Goal: Task Accomplishment & Management: Use online tool/utility

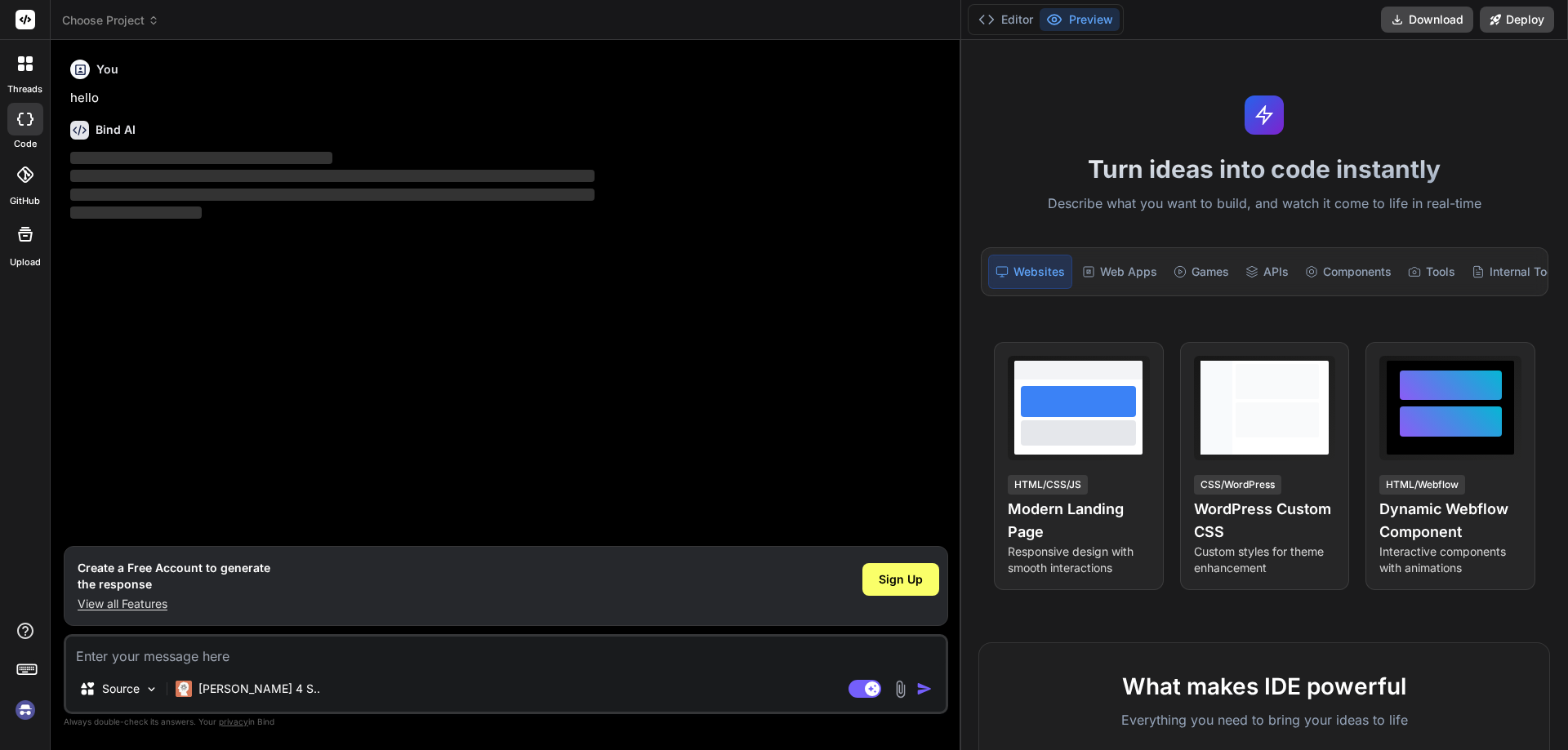
drag, startPoint x: 610, startPoint y: 394, endPoint x: 1567, endPoint y: 425, distance: 957.5
click at [1567, 425] on div "threads code GitHub Upload Choose Project Created with Pixso. Bind AI Web Searc…" at bounding box center [784, 375] width 1568 height 750
click at [892, 581] on span "Sign Up" at bounding box center [901, 579] width 44 height 17
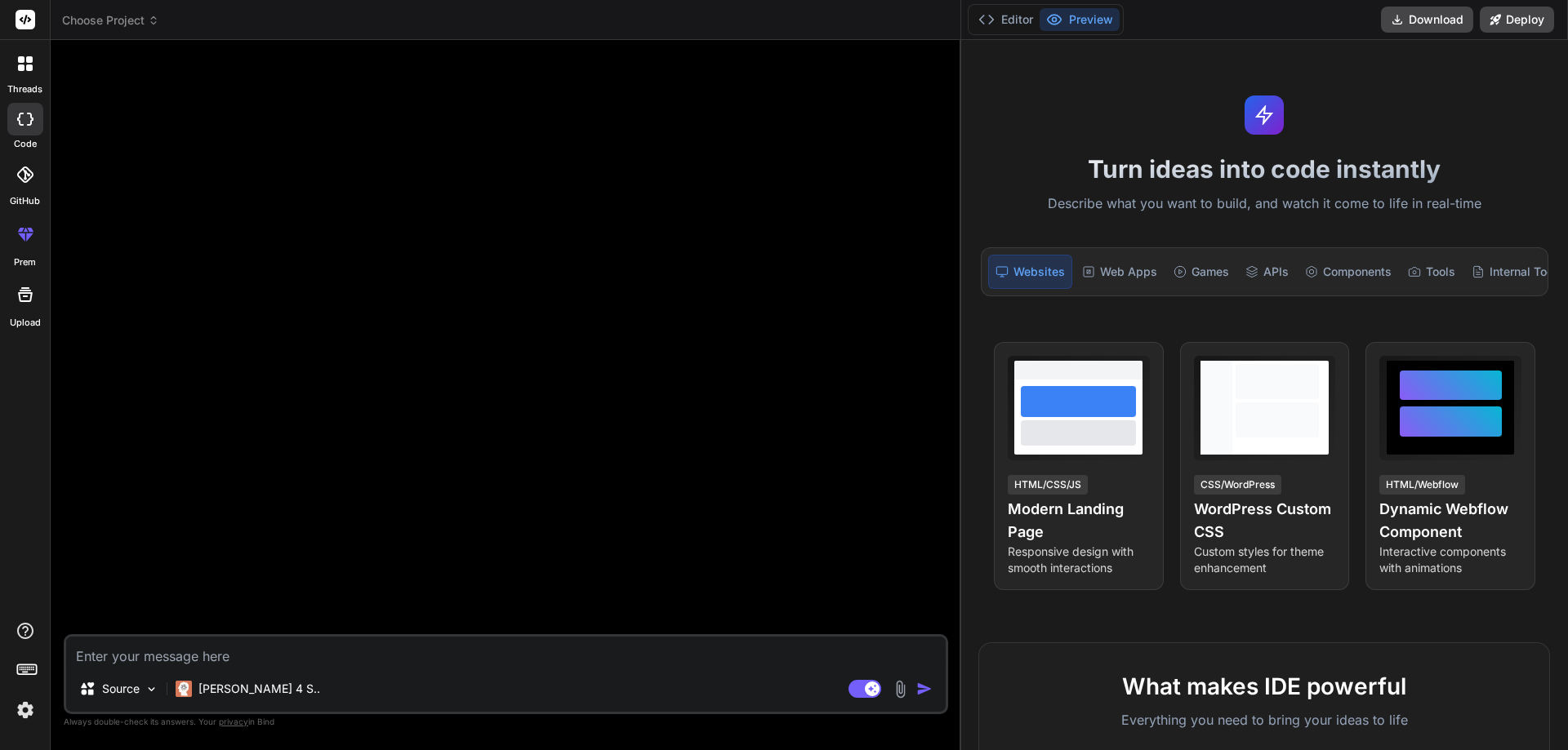
click at [160, 644] on textarea at bounding box center [506, 651] width 879 height 29
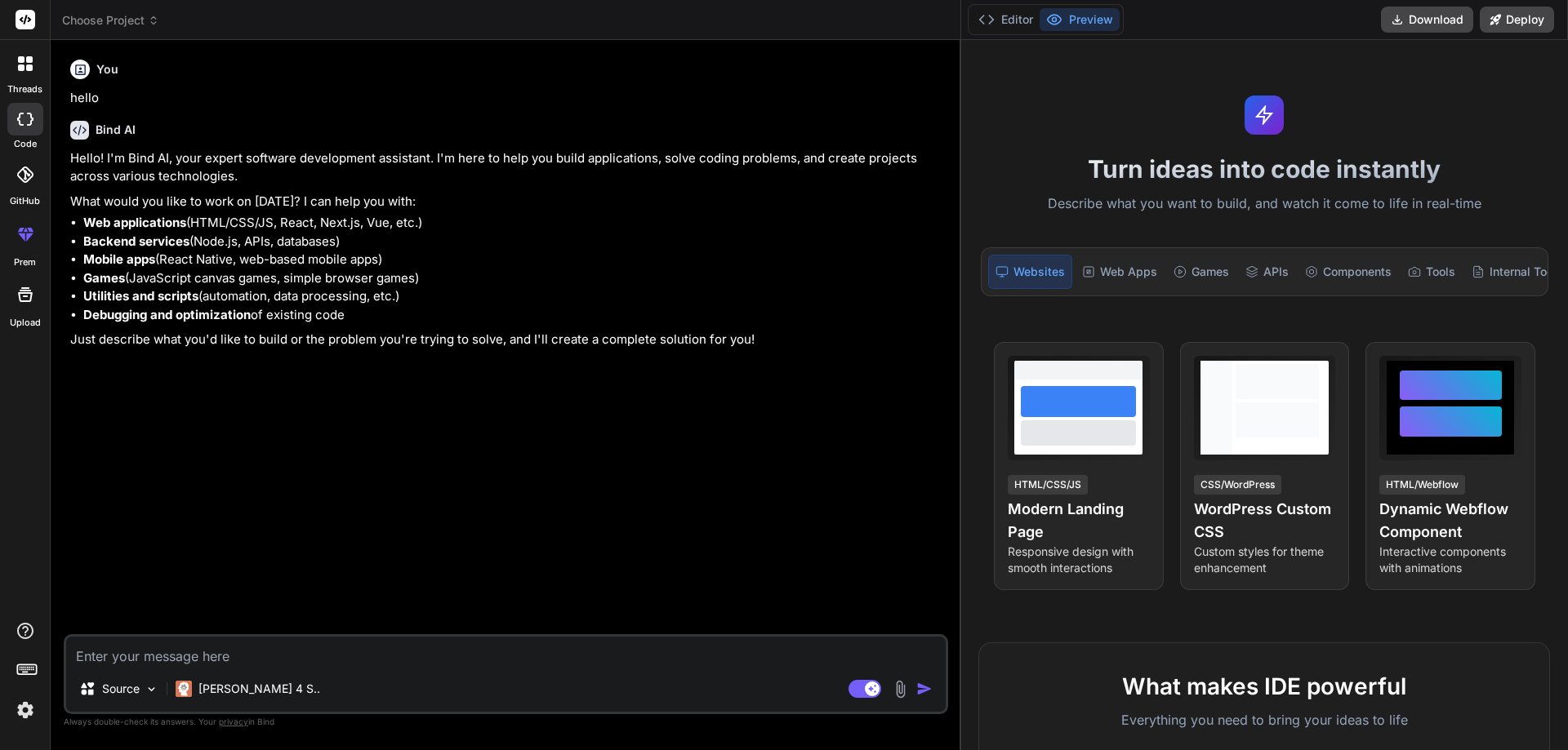
click at [194, 655] on textarea at bounding box center [506, 651] width 879 height 29
type textarea "x"
paste textarea "export const microsoftAnalysis = [ { label: "GENERAL DATA", items: [ { name: "T…"
type textarea "export const microsoftAnalysis = [ { label: "GENERAL DATA", items: [ { name: "T…"
type textarea "x"
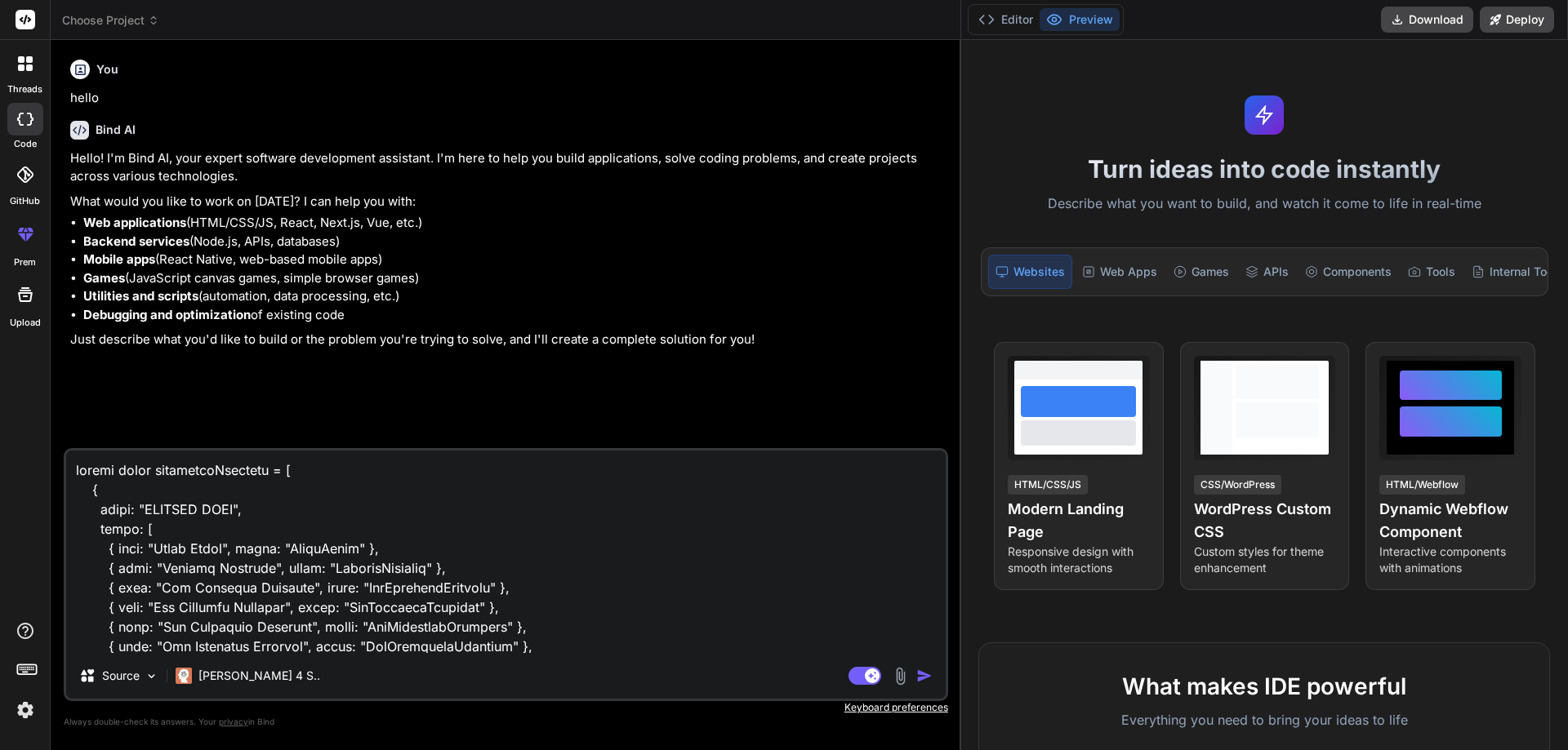
scroll to position [1706, 0]
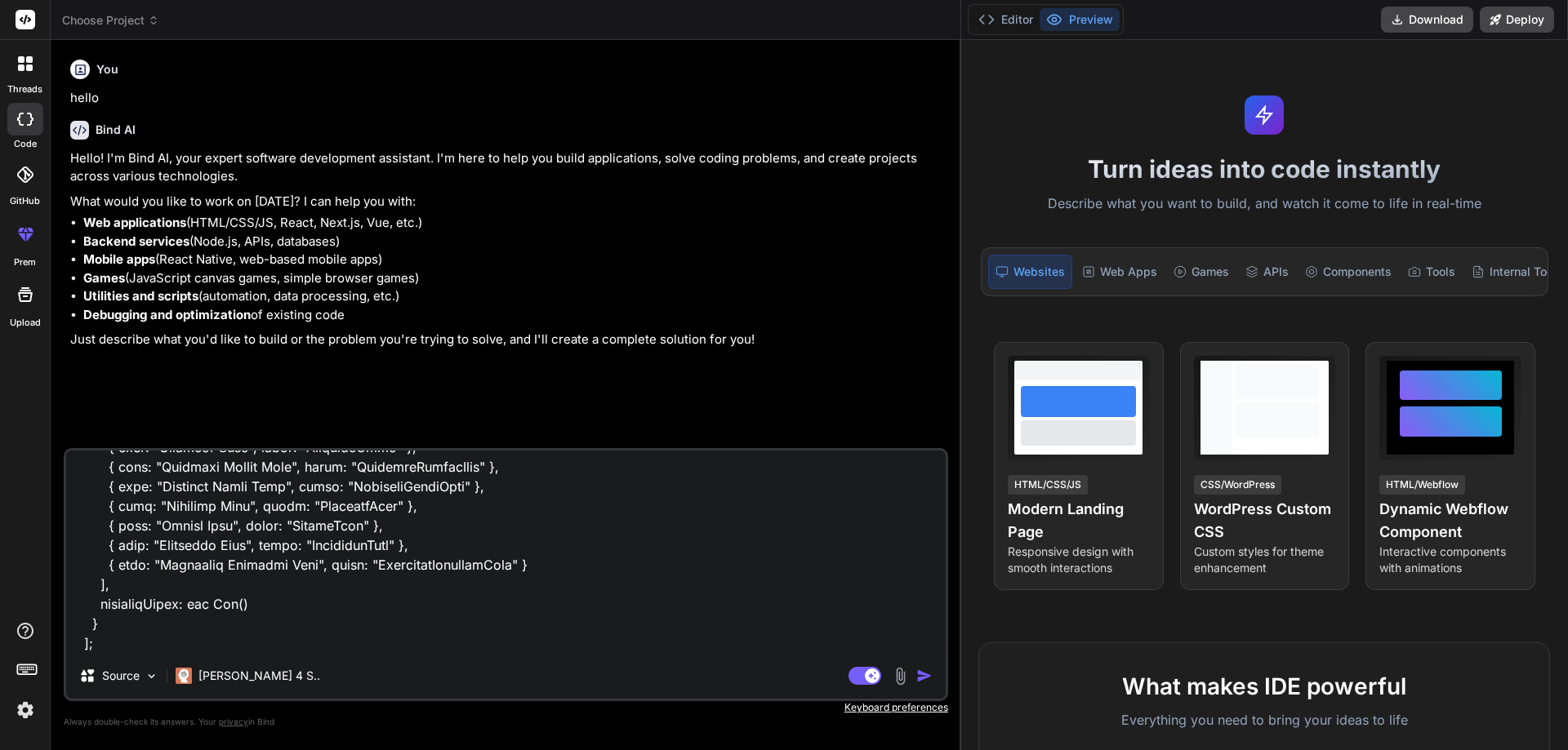
paste textarea "<div className="container-fluid g-0"> <ReportTopSection downloadPDF={downloadPd…"
type textarea "export const microsoftAnalysis = [ { label: "GENERAL DATA", items: [ { name: "T…"
type textarea "x"
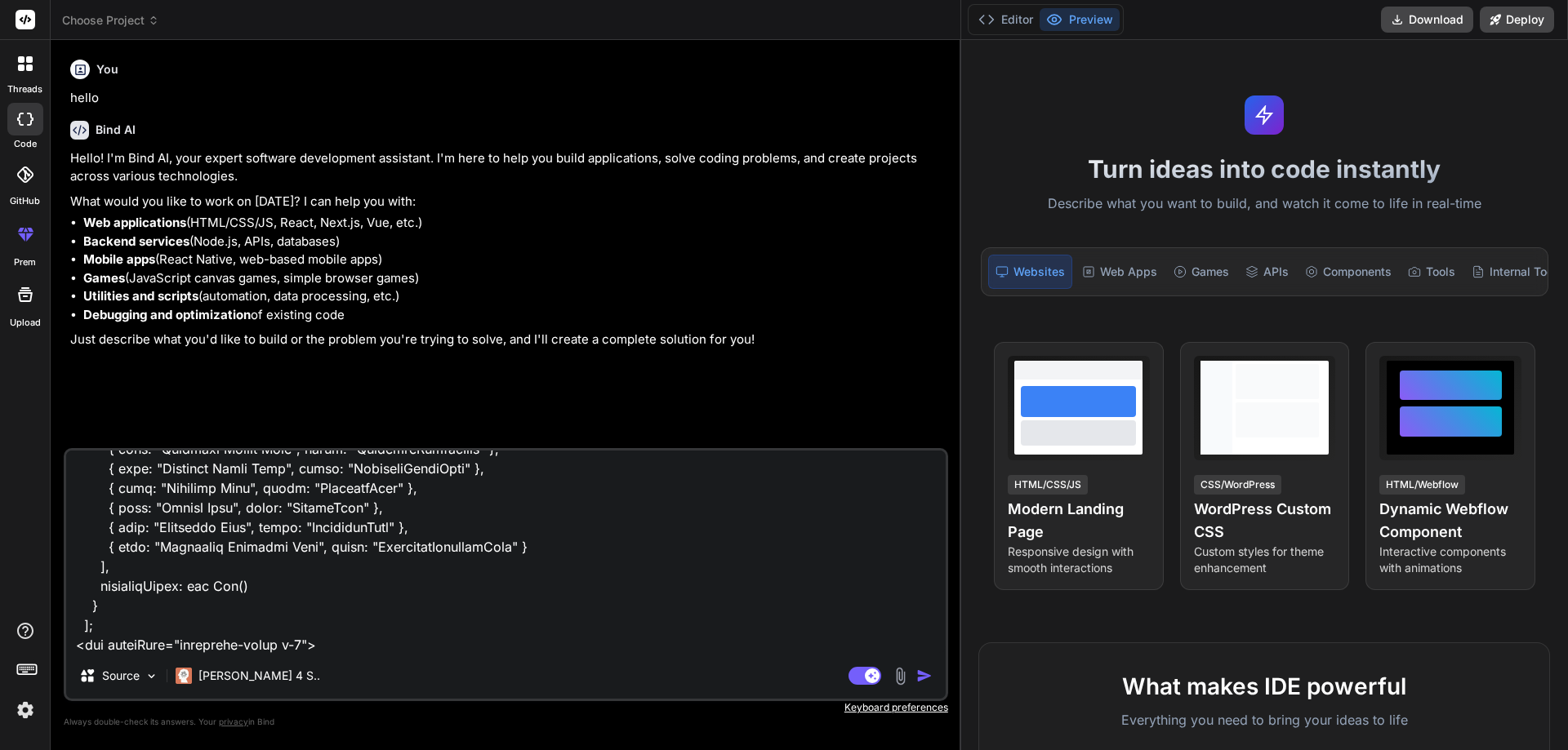
scroll to position [3567, 0]
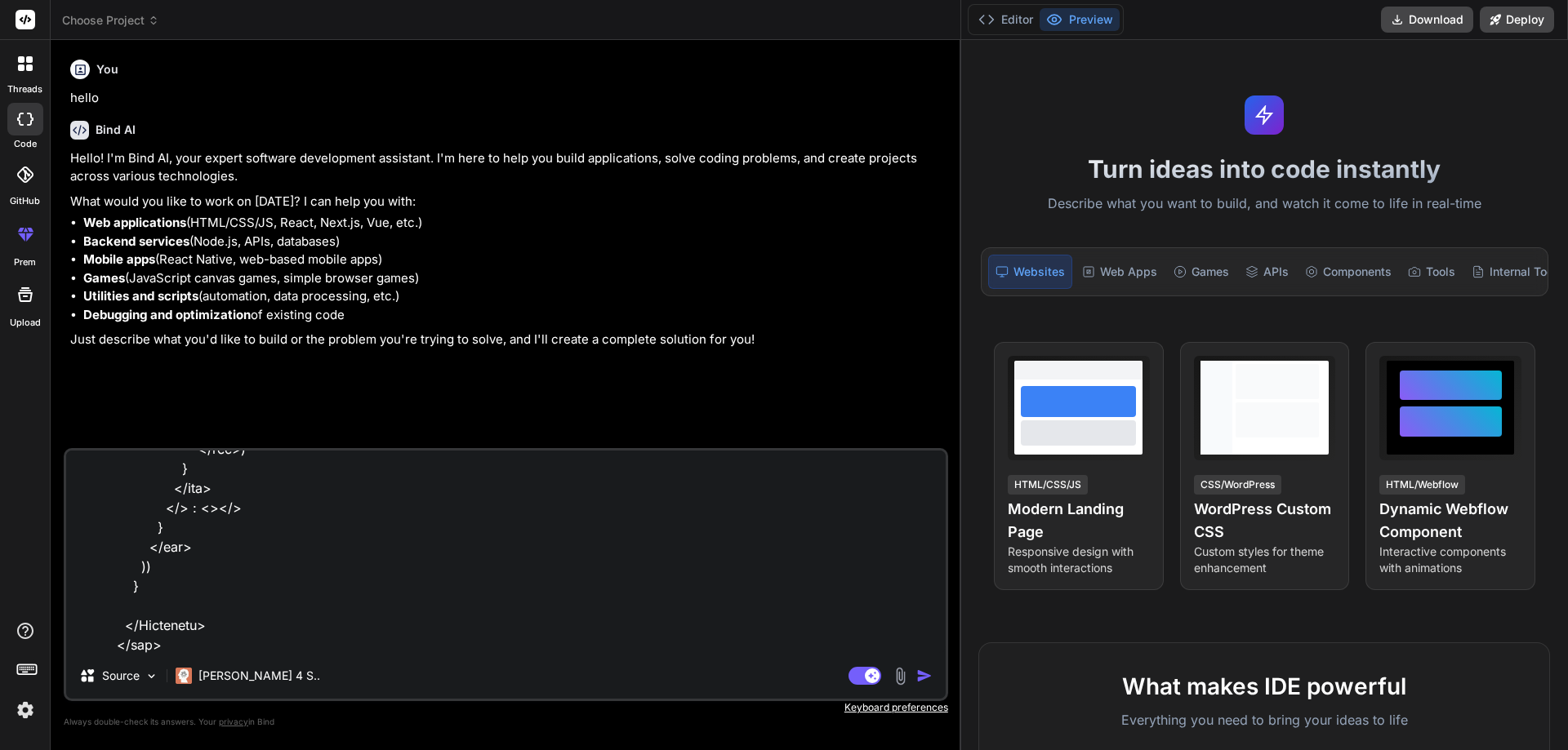
type textarea "export const microsoftAnalysis = [ { label: "GENERAL DATA", items: [ { name: "T…"
type textarea "x"
type textarea "export const microsoftAnalysis = [ { label: "GENERAL DATA", items: [ { name: "T…"
type textarea "x"
type textarea "export const microsoftAnalysis = [ { label: "GENERAL DATA", items: [ { name: "T…"
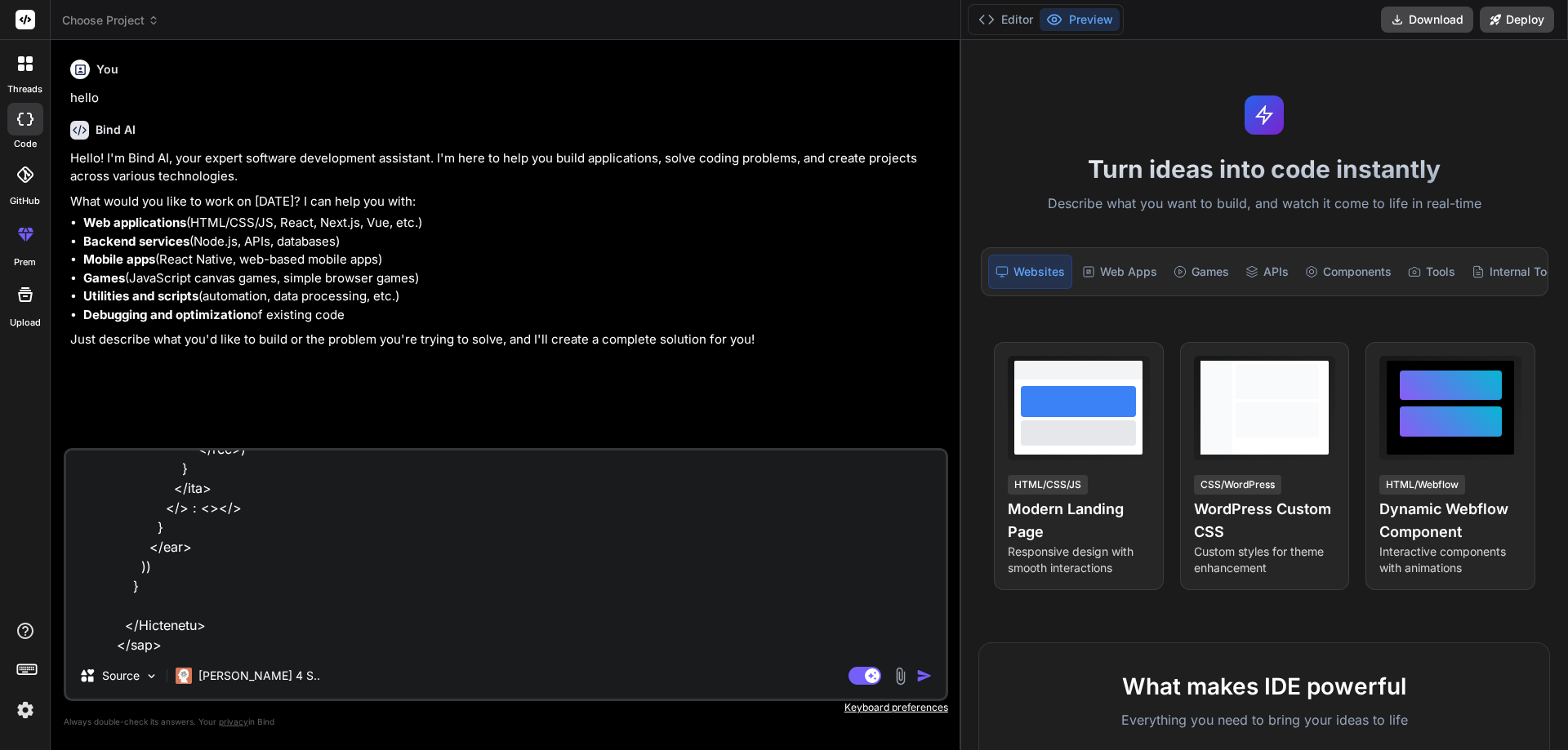
type textarea "x"
type textarea "export const microsoftAnalysis = [ { label: "GENERAL DATA", items: [ { name: "T…"
type textarea "x"
type textarea "export const microsoftAnalysis = [ { label: "GENERAL DATA", items: [ { name: "T…"
type textarea "x"
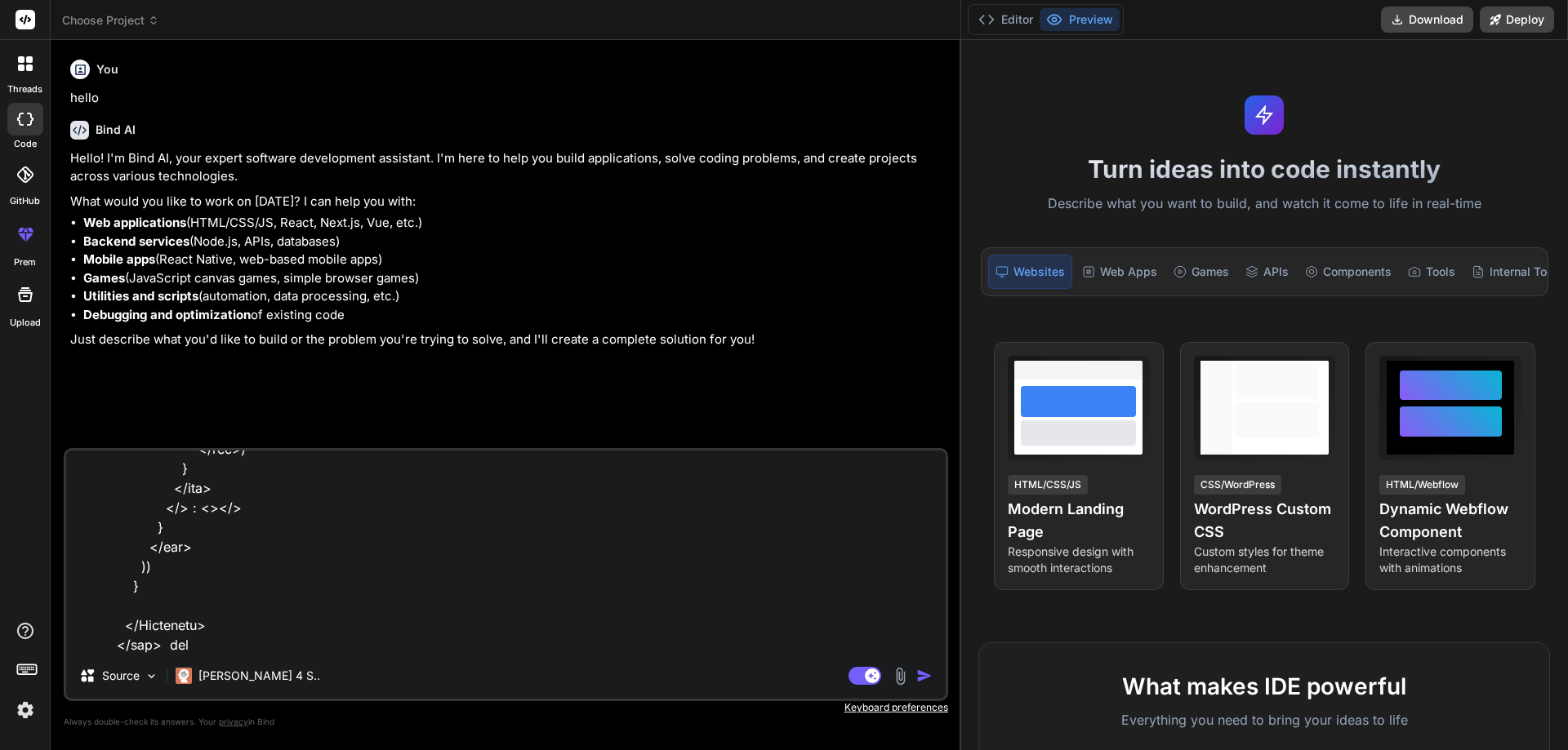
type textarea "export const microsoftAnalysis = [ { label: "GENERAL DATA", items: [ { name: "T…"
type textarea "x"
type textarea "export const microsoftAnalysis = [ { label: "GENERAL DATA", items: [ { name: "T…"
type textarea "x"
type textarea "export const microsoftAnalysis = [ { label: "GENERAL DATA", items: [ { name: "T…"
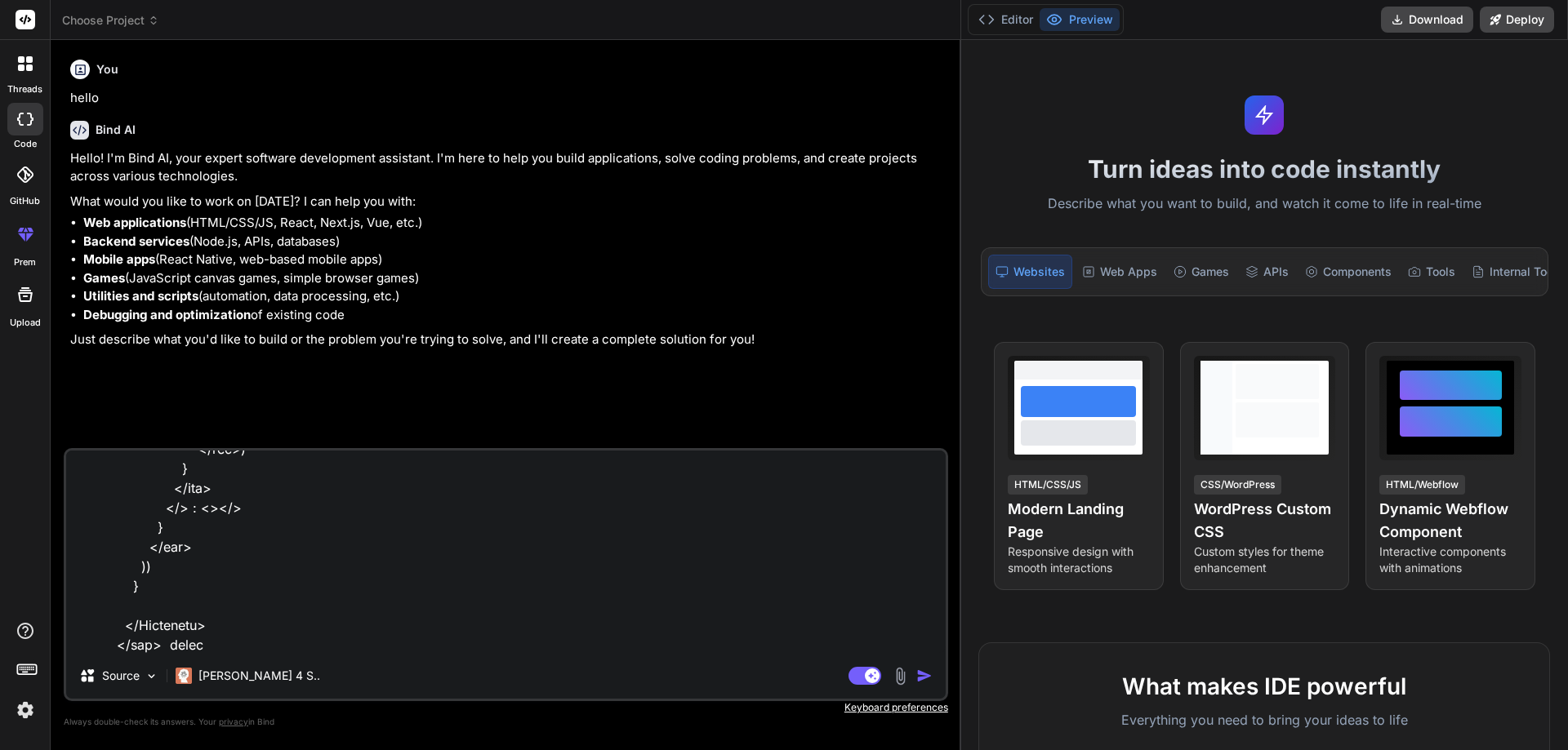
type textarea "x"
type textarea "export const microsoftAnalysis = [ { label: "GENERAL DATA", items: [ { name: "T…"
type textarea "x"
type textarea "export const microsoftAnalysis = [ { label: "GENERAL DATA", items: [ { name: "T…"
type textarea "x"
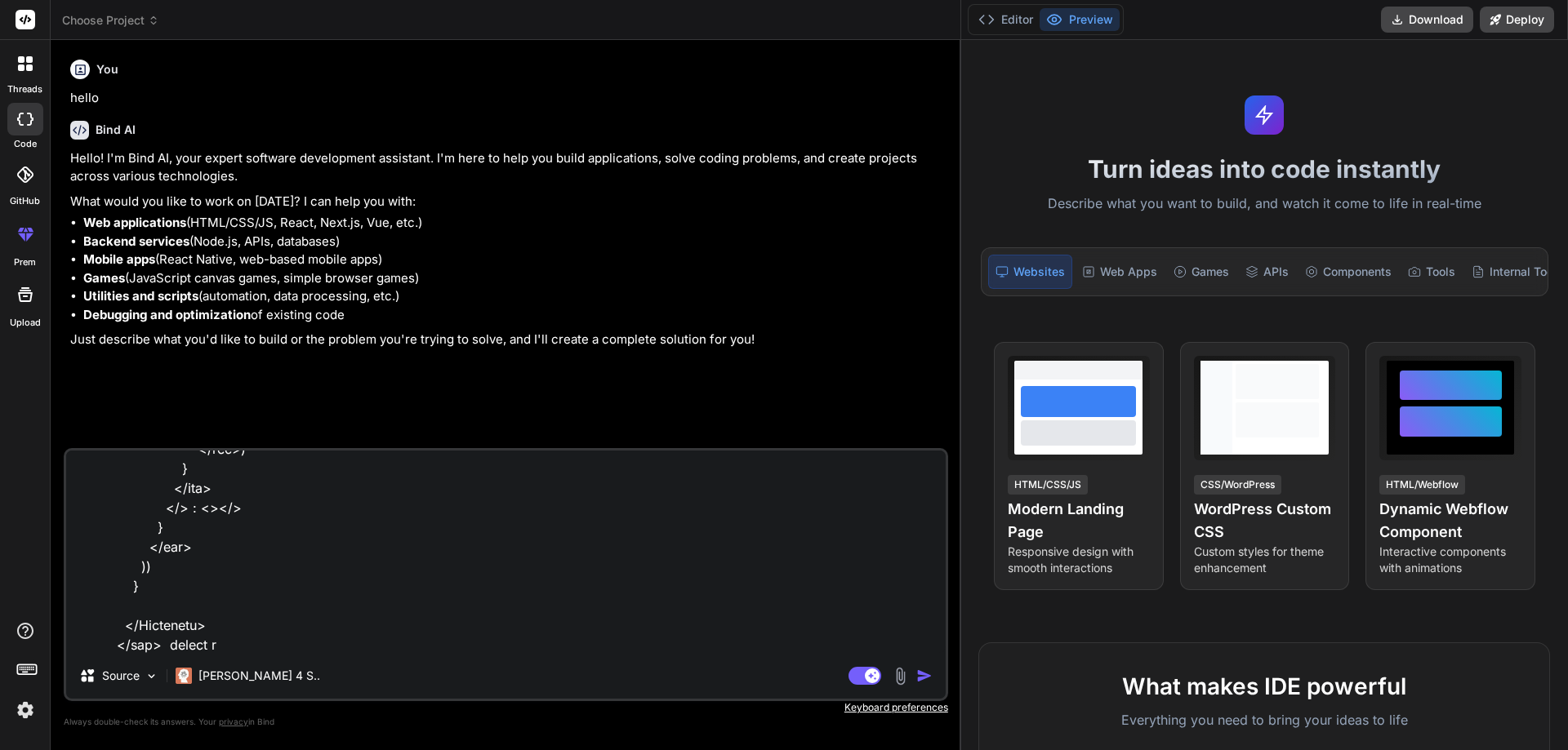
type textarea "export const microsoftAnalysis = [ { label: "GENERAL DATA", items: [ { name: "T…"
type textarea "x"
type textarea "export const microsoftAnalysis = [ { label: "GENERAL DATA", items: [ { name: "T…"
type textarea "x"
type textarea "export const microsoftAnalysis = [ { label: "GENERAL DATA", items: [ { name: "T…"
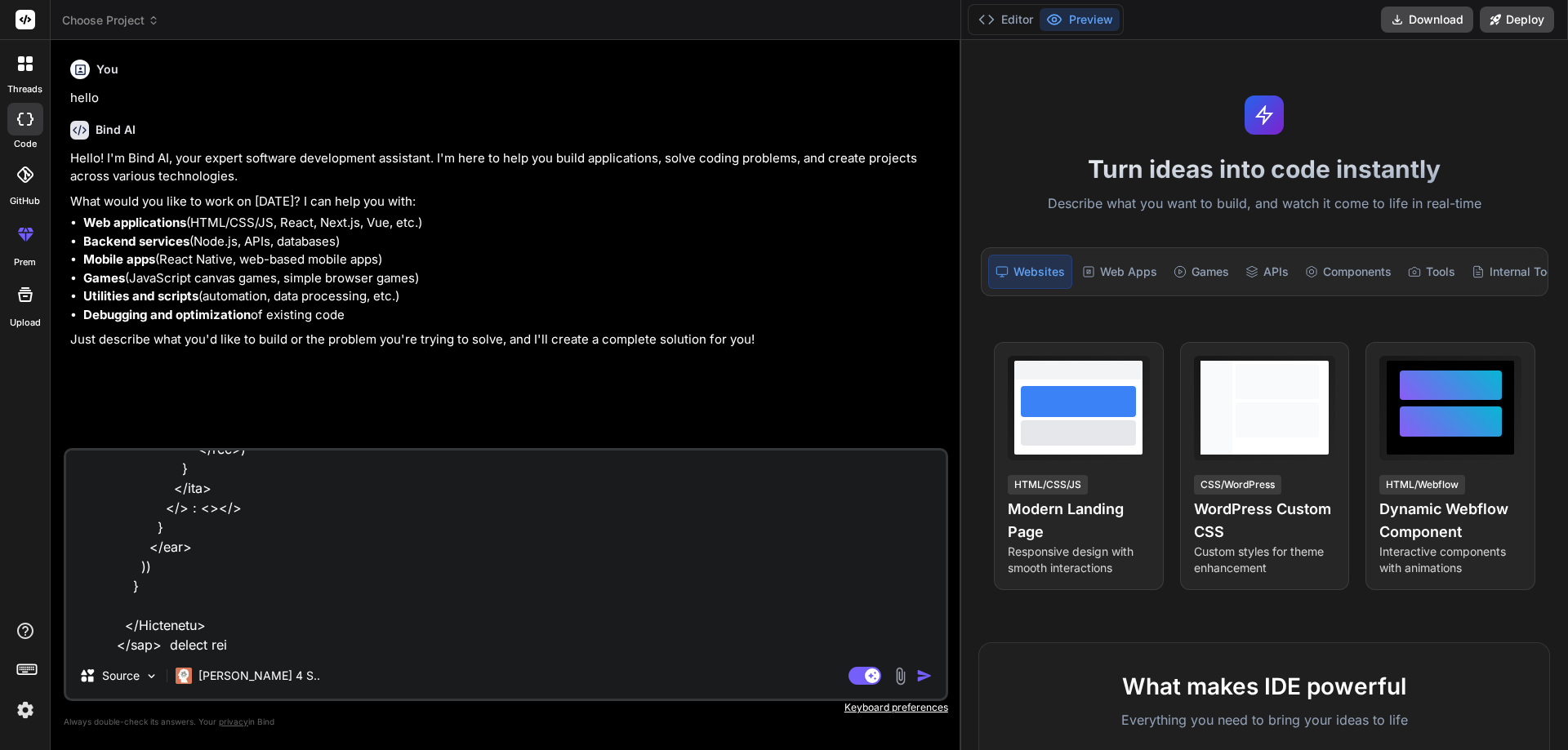
type textarea "x"
type textarea "export const microsoftAnalysis = [ { label: "GENERAL DATA", items: [ { name: "T…"
type textarea "x"
type textarea "export const microsoftAnalysis = [ { label: "GENERAL DATA", items: [ { name: "T…"
type textarea "x"
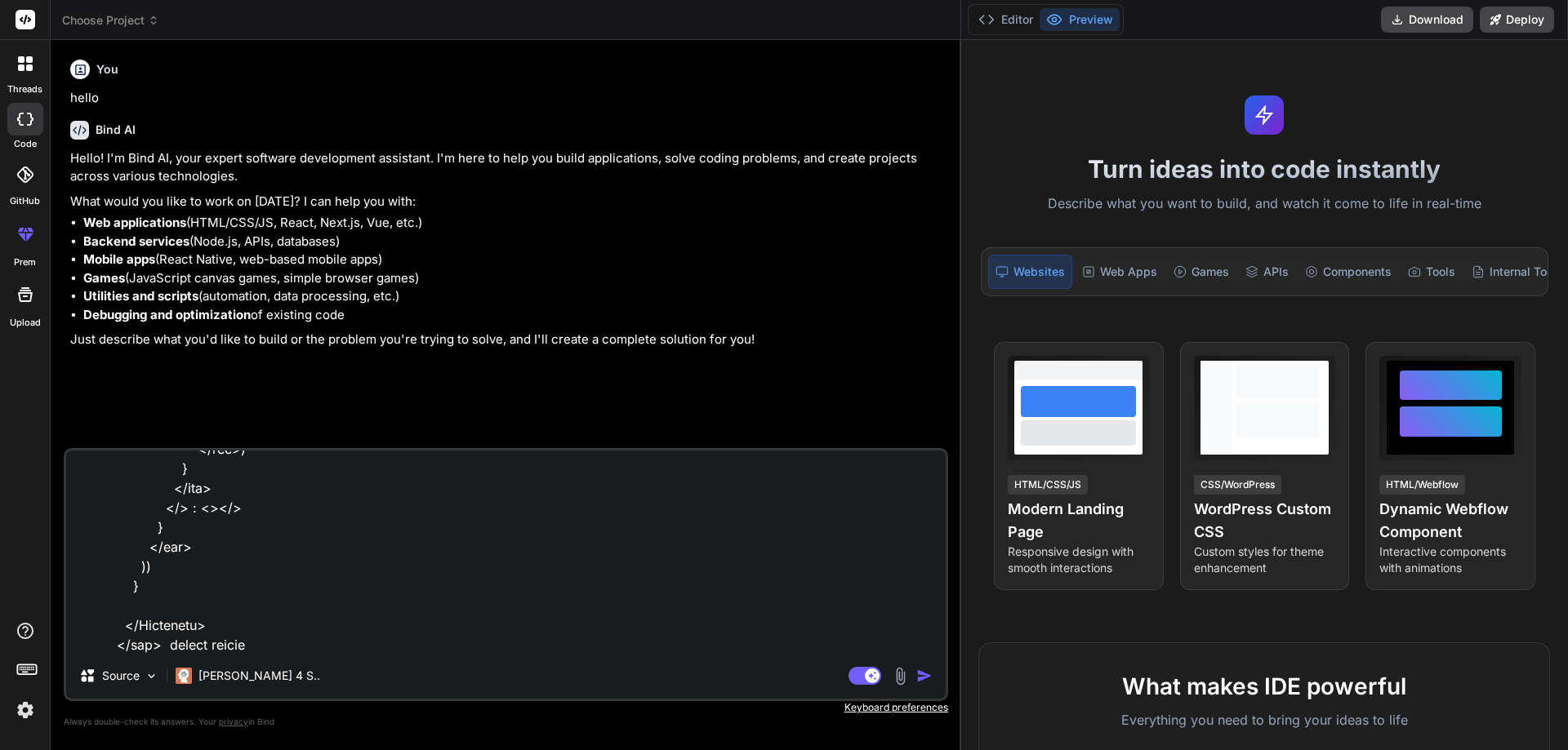
type textarea "export const microsoftAnalysis = [ { label: "GENERAL DATA", items: [ { name: "T…"
type textarea "x"
type textarea "export const microsoftAnalysis = [ { label: "GENERAL DATA", items: [ { name: "T…"
type textarea "x"
type textarea "export const microsoftAnalysis = [ { label: "GENERAL DATA", items: [ { name: "T…"
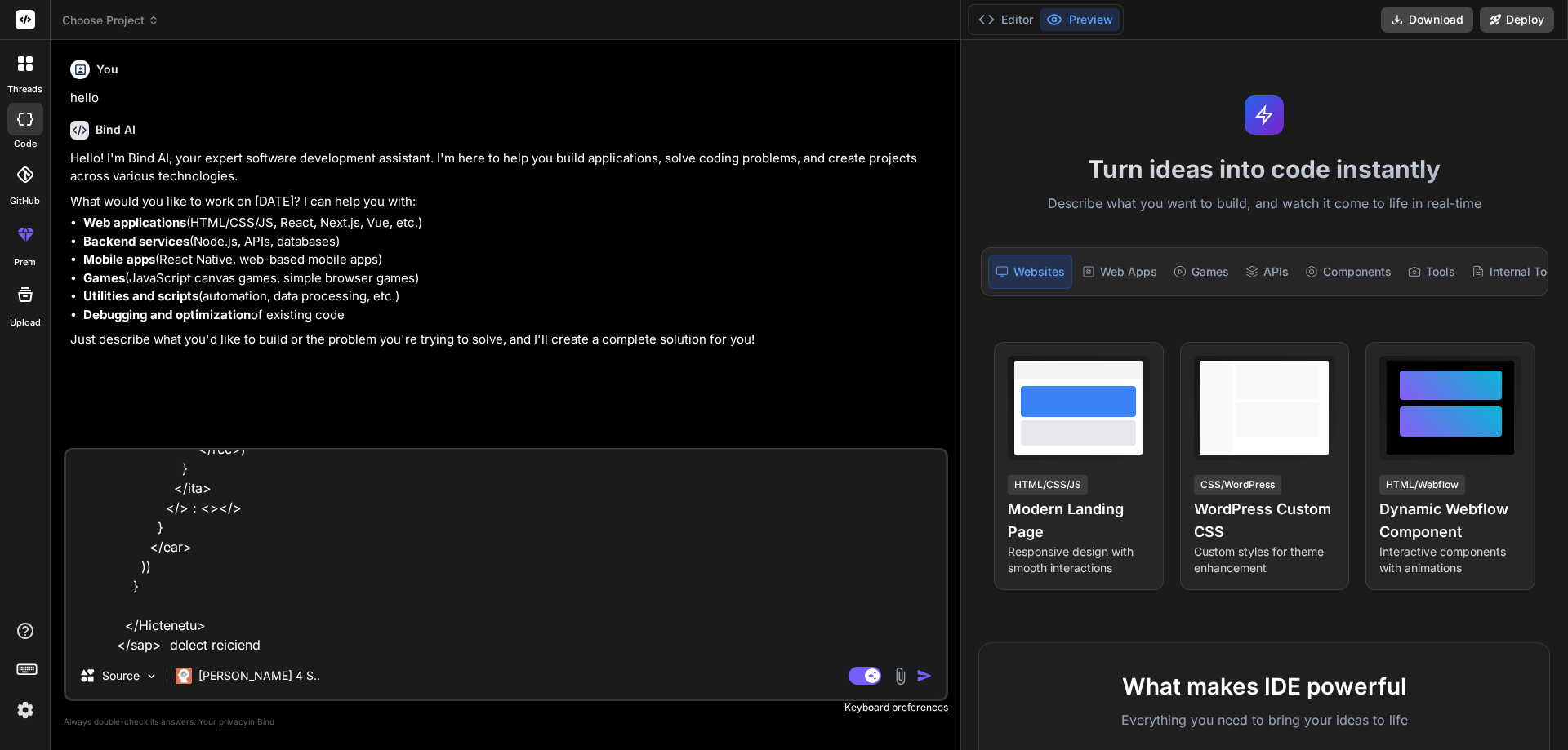
type textarea "x"
type textarea "export const microsoftAnalysis = [ { label: "GENERAL DATA", items: [ { name: "T…"
type textarea "x"
type textarea "export const microsoftAnalysis = [ { label: "GENERAL DATA", items: [ { name: "T…"
type textarea "x"
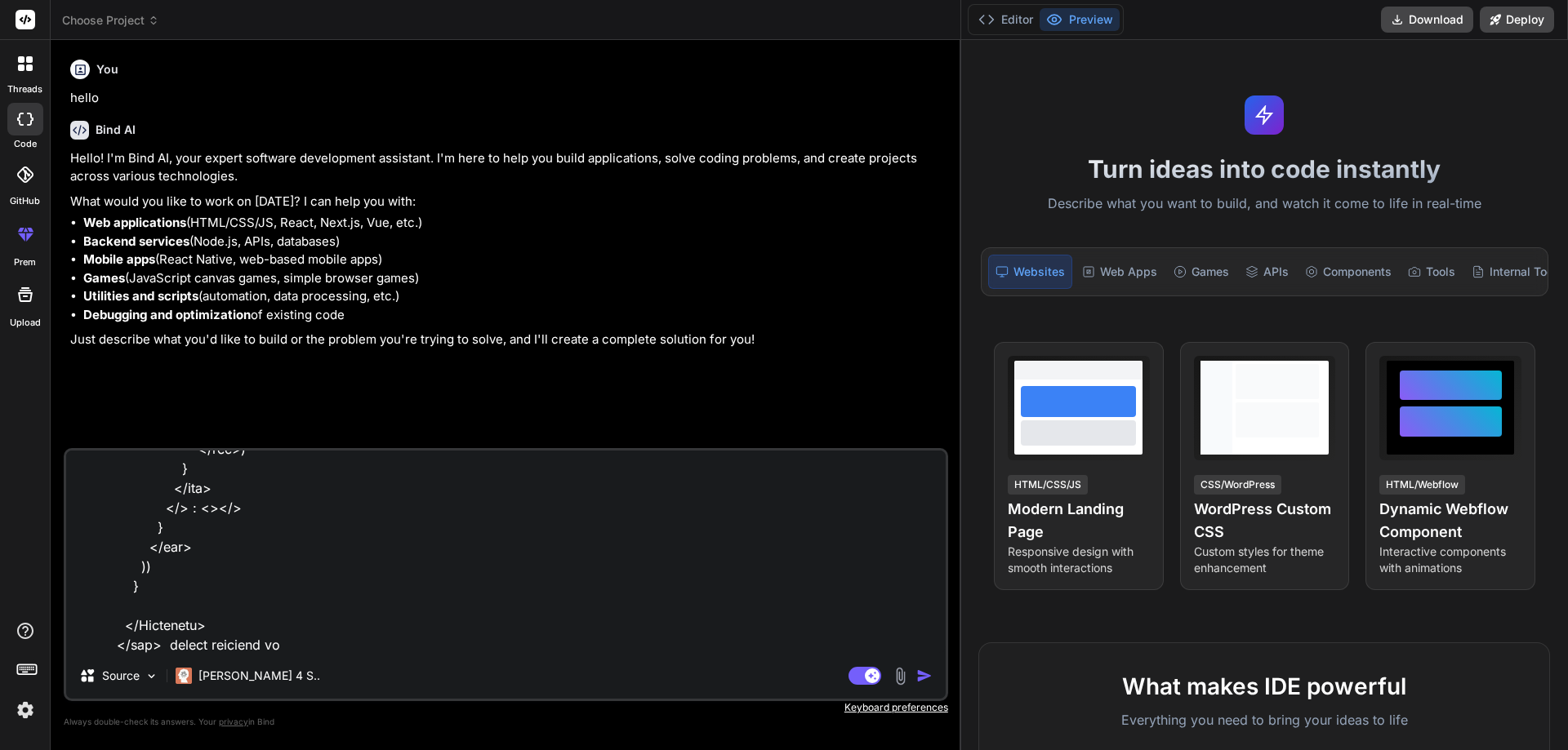
type textarea "export const microsoftAnalysis = [ { label: "GENERAL DATA", items: [ { name: "T…"
type textarea "x"
type textarea "export const microsoftAnalysis = [ { label: "GENERAL DATA", items: [ { name: "T…"
type textarea "x"
click at [328, 643] on textarea at bounding box center [506, 552] width 879 height 202
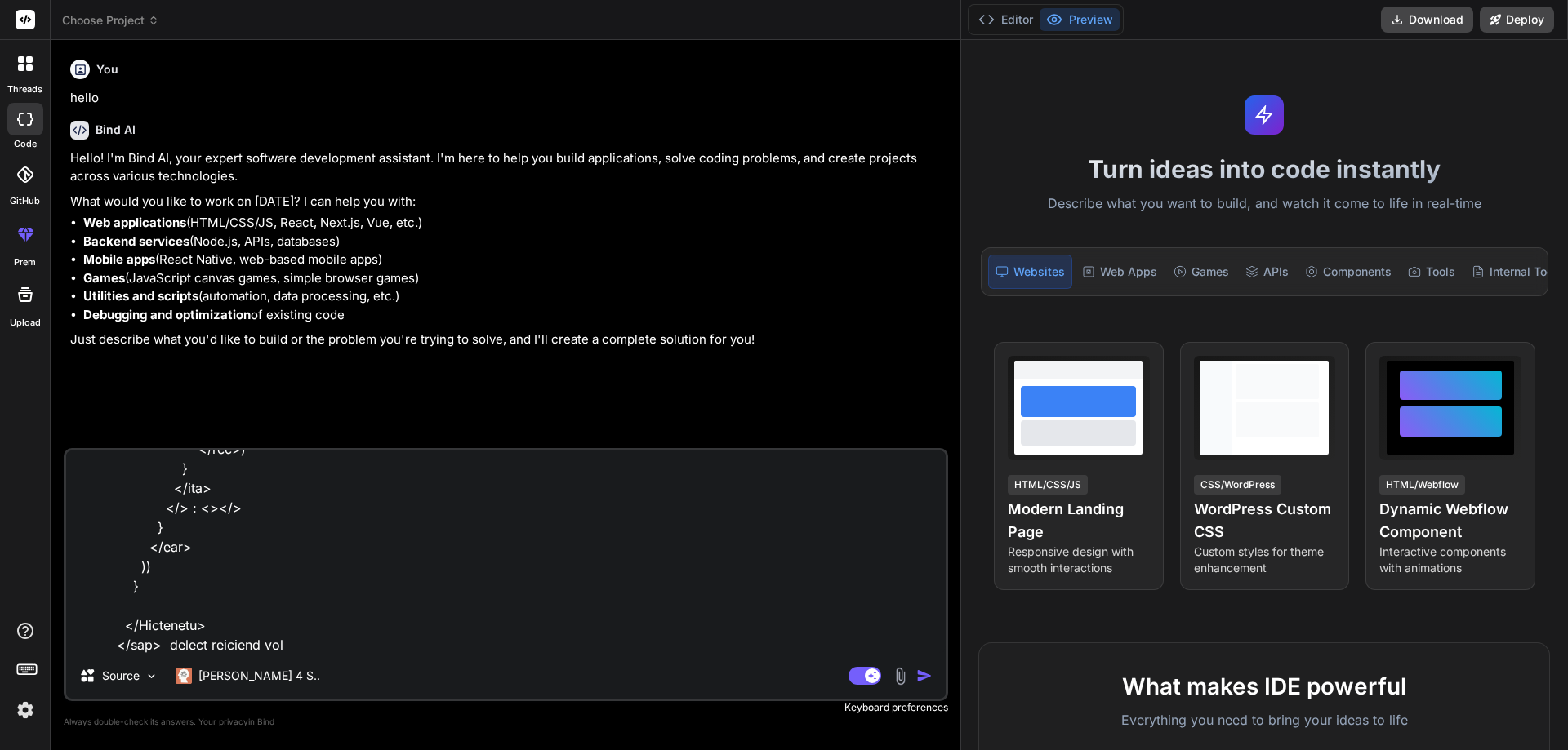
type textarea "export const microsoftAnalysis = [ { label: "GENERAL DATA", items: [ { name: "T…"
type textarea "x"
type textarea "export const microsoftAnalysis = [ { label: "GENERAL DATA", items: [ { name: "T…"
type textarea "x"
type textarea "export const microsoftAnalysis = [ { label: "GENERAL DATA", items: [ { name: "T…"
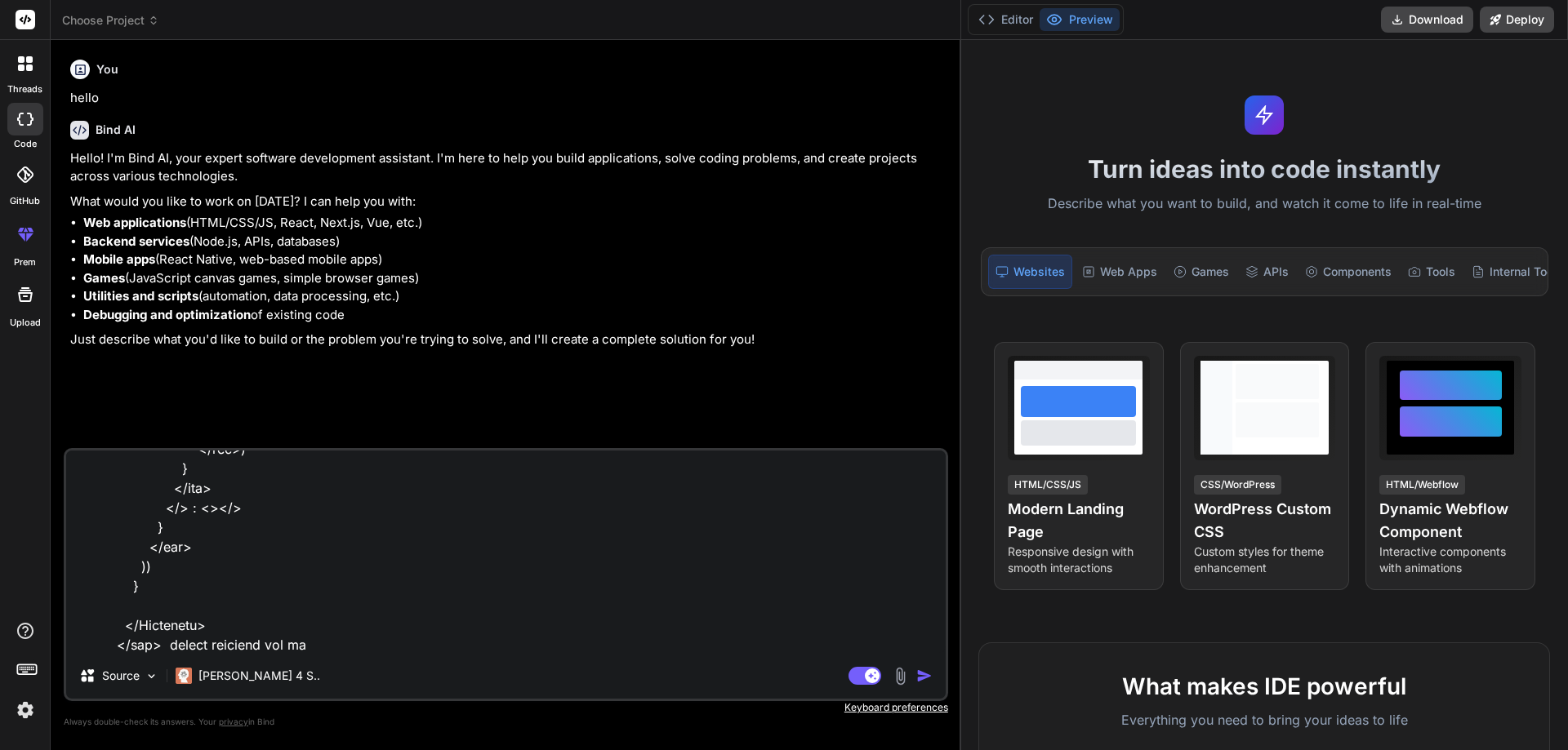
type textarea "x"
type textarea "export const microsoftAnalysis = [ { label: "GENERAL DATA", items: [ { name: "T…"
type textarea "x"
type textarea "export const microsoftAnalysis = [ { label: "GENERAL DATA", items: [ { name: "T…"
type textarea "x"
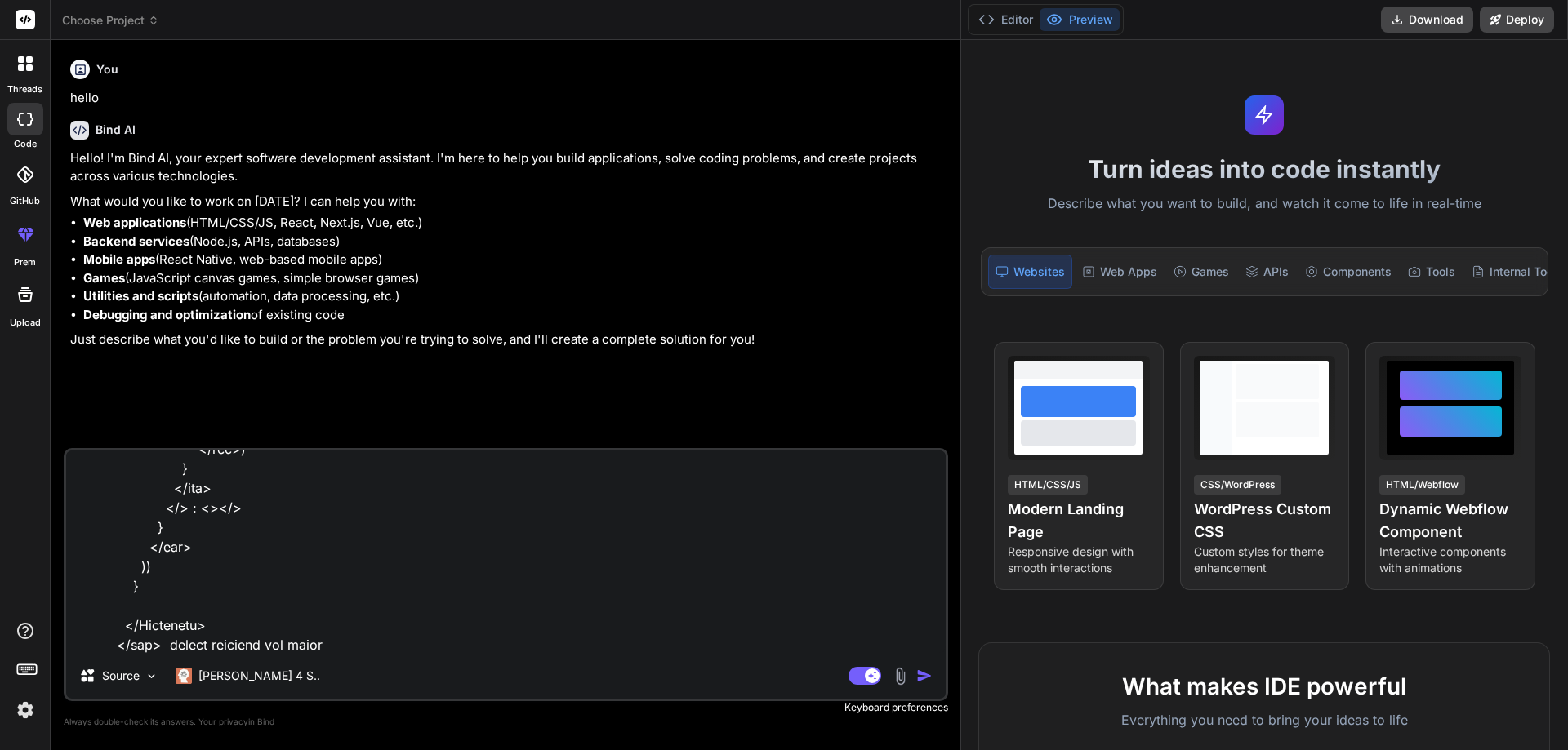
type textarea "export const microsoftAnalysis = [ { label: "GENERAL DATA", items: [ { name: "T…"
type textarea "x"
type textarea "export const microsoftAnalysis = [ { label: "GENERAL DATA", items: [ { name: "T…"
type textarea "x"
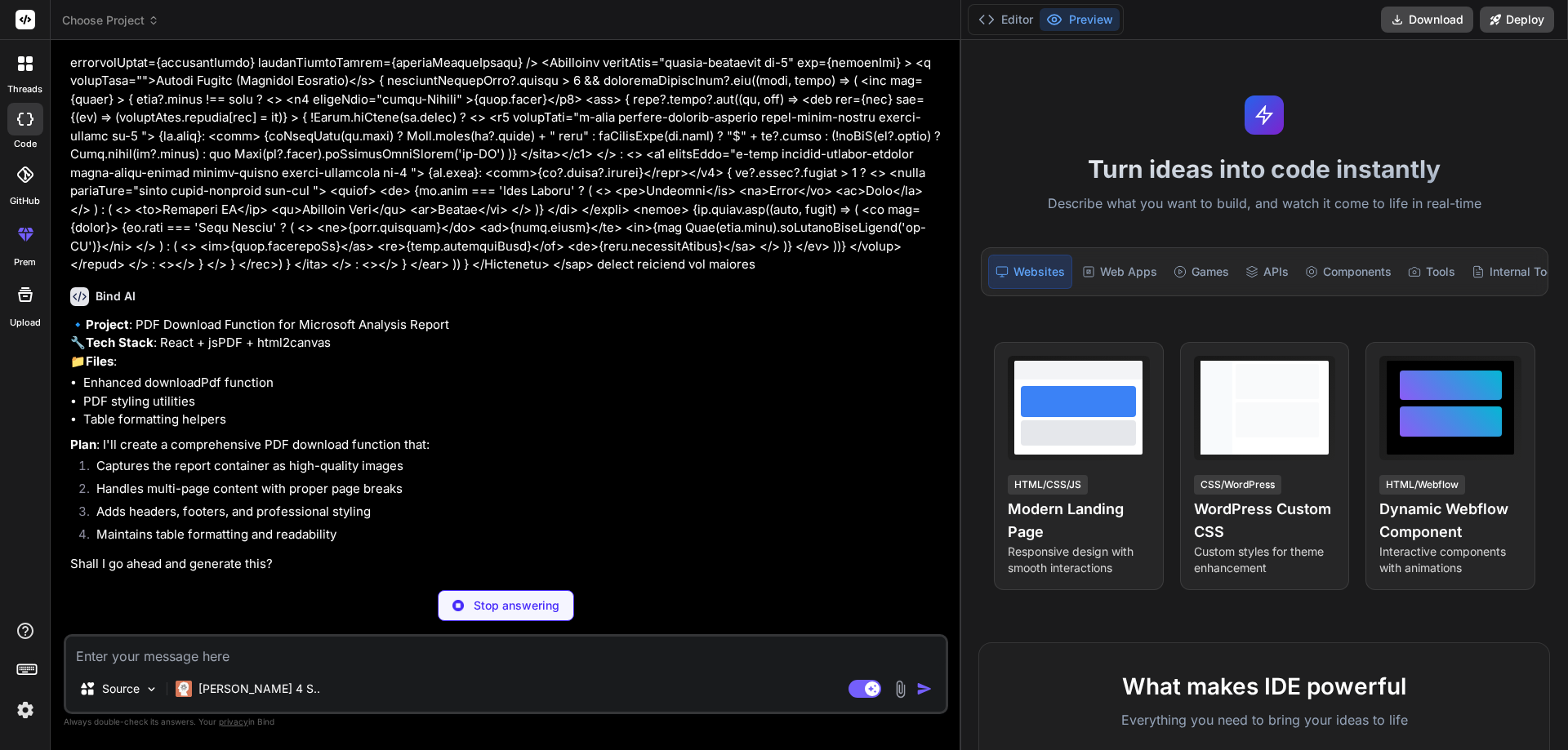
scroll to position [681, 0]
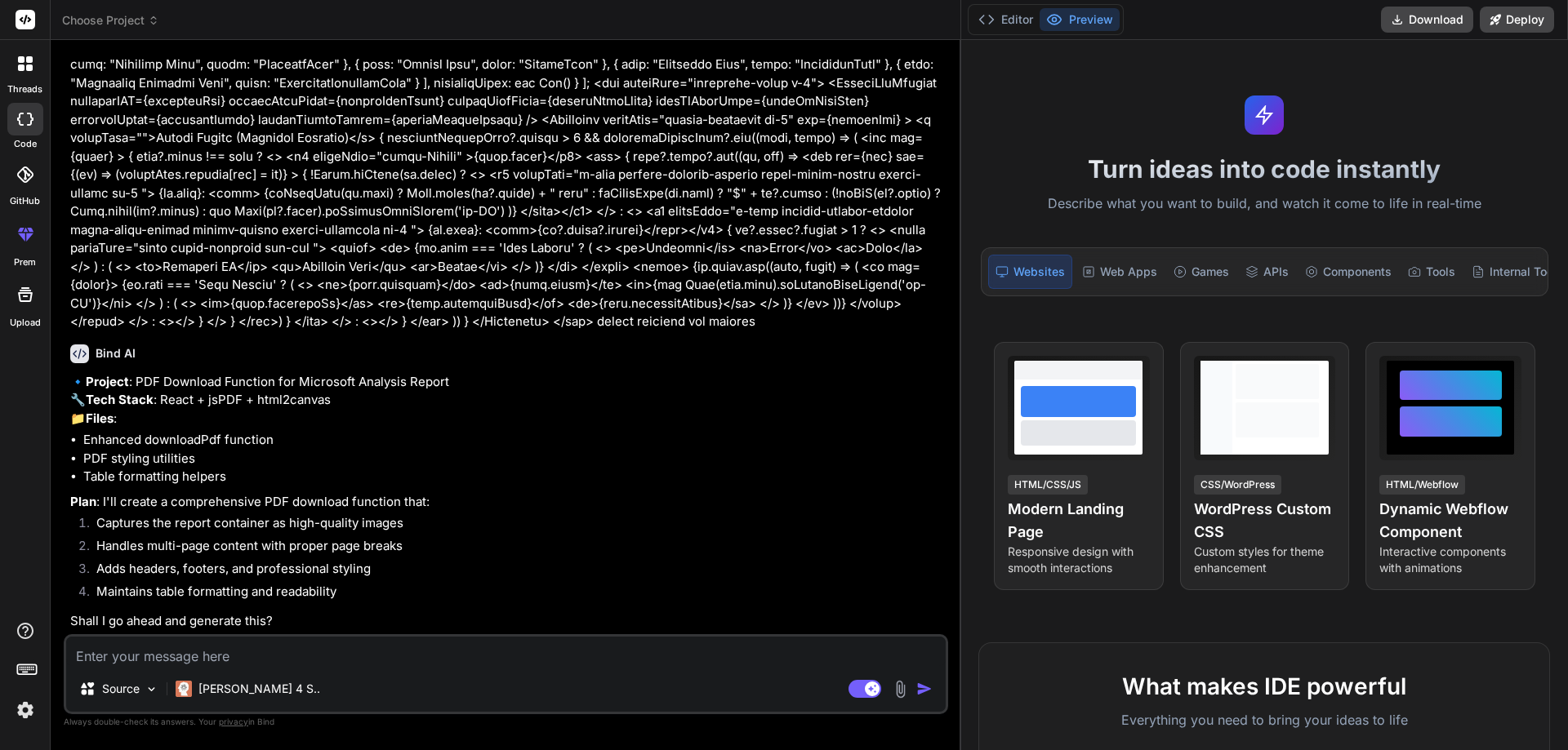
type textarea "x"
click at [223, 647] on textarea at bounding box center [506, 651] width 879 height 29
type textarea "u"
type textarea "x"
type textarea "us"
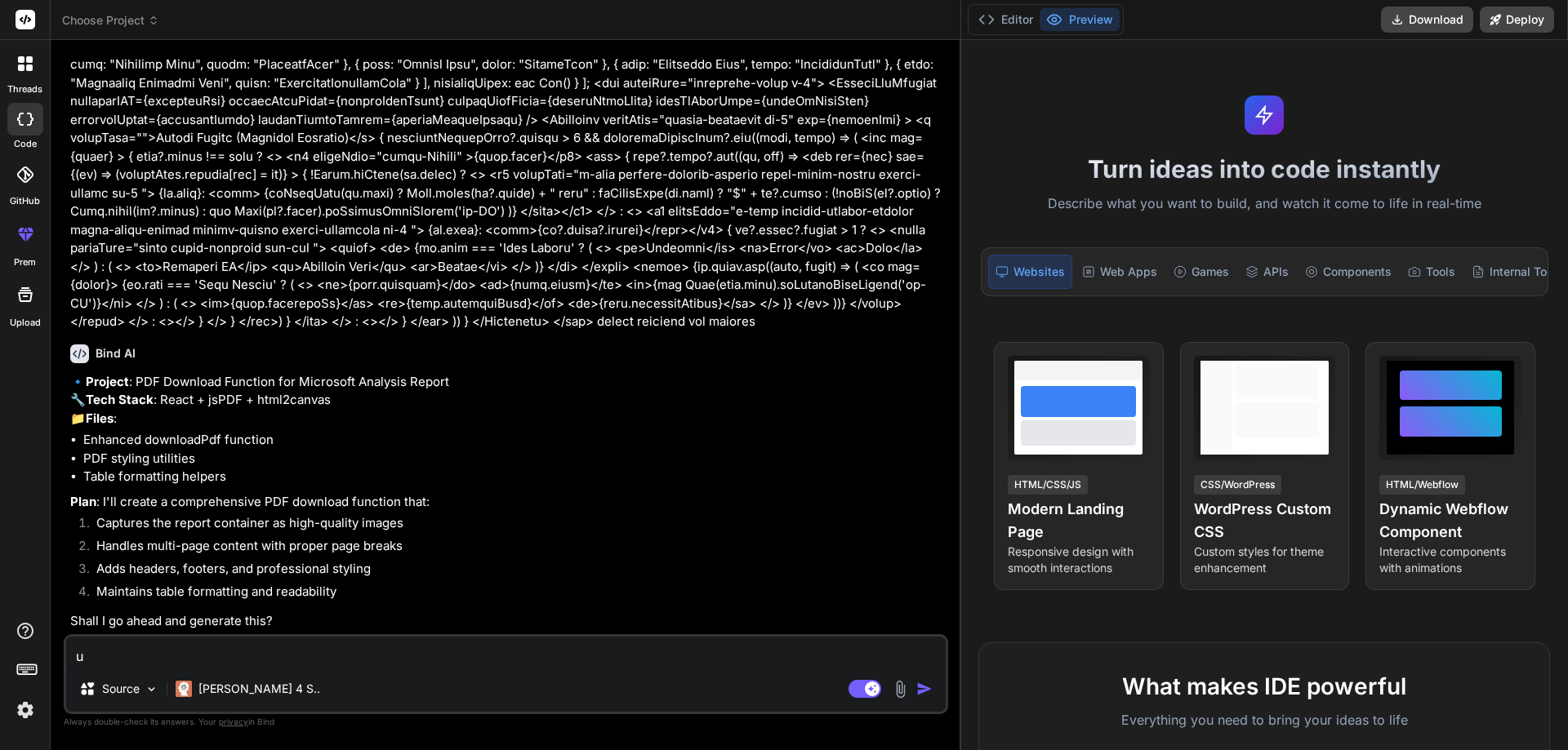
type textarea "x"
type textarea "usi"
type textarea "x"
type textarea "usin"
type textarea "x"
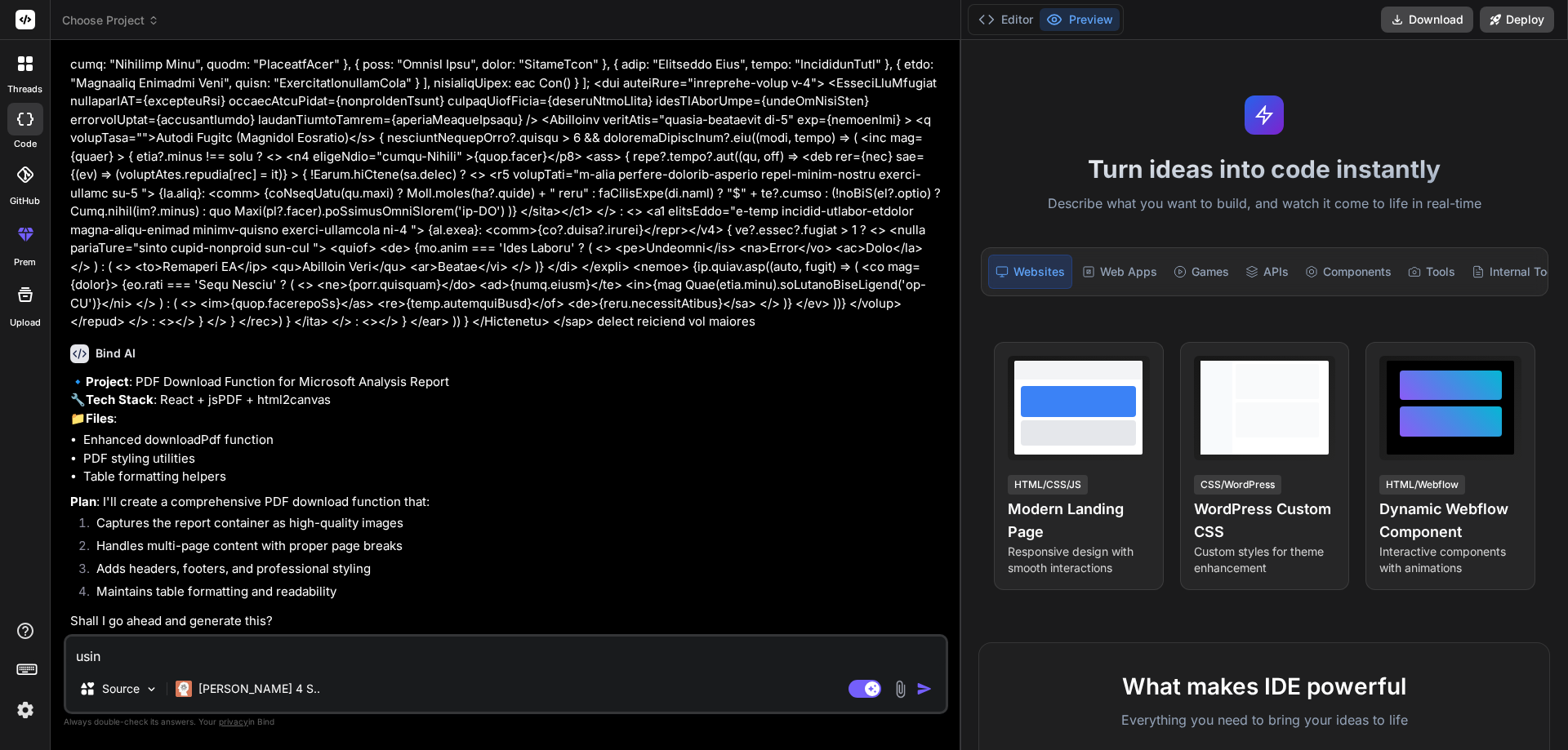
type textarea "using"
type textarea "x"
type textarea "using"
type textarea "x"
type textarea "using r"
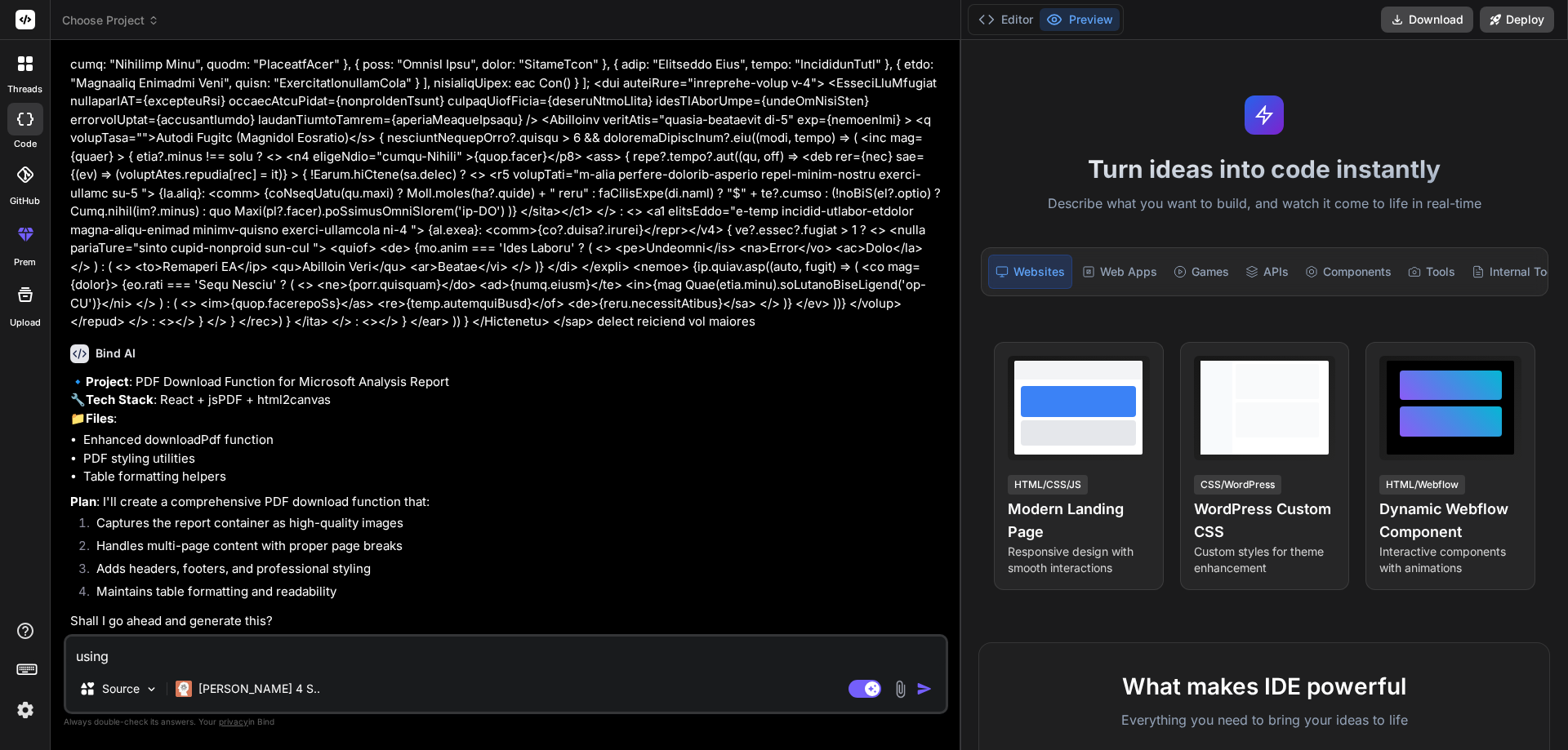
type textarea "x"
type textarea "using re"
type textarea "x"
type textarea "using rea"
type textarea "x"
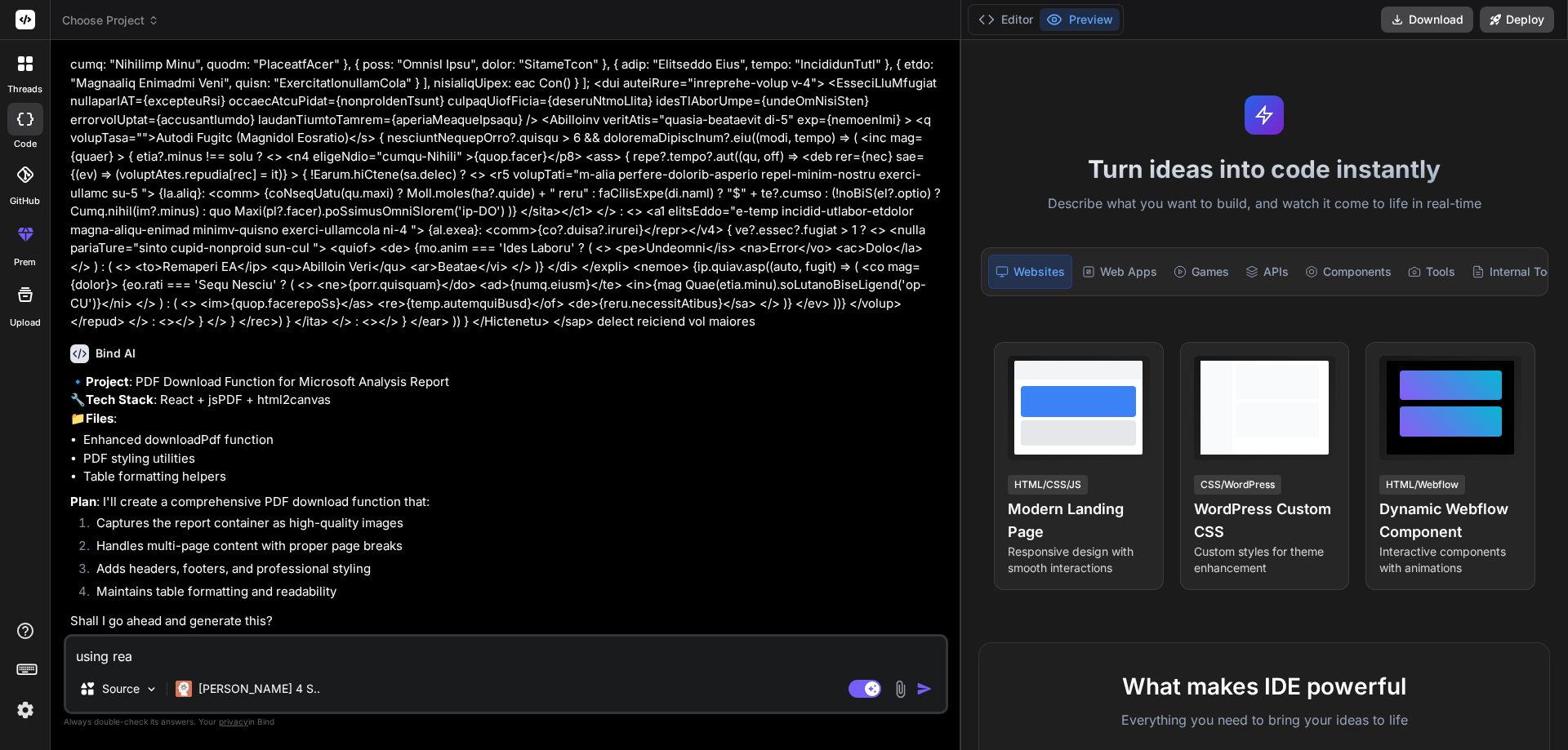
type textarea "using reac"
type textarea "x"
type textarea "using react"
type textarea "x"
type textarea "using react"
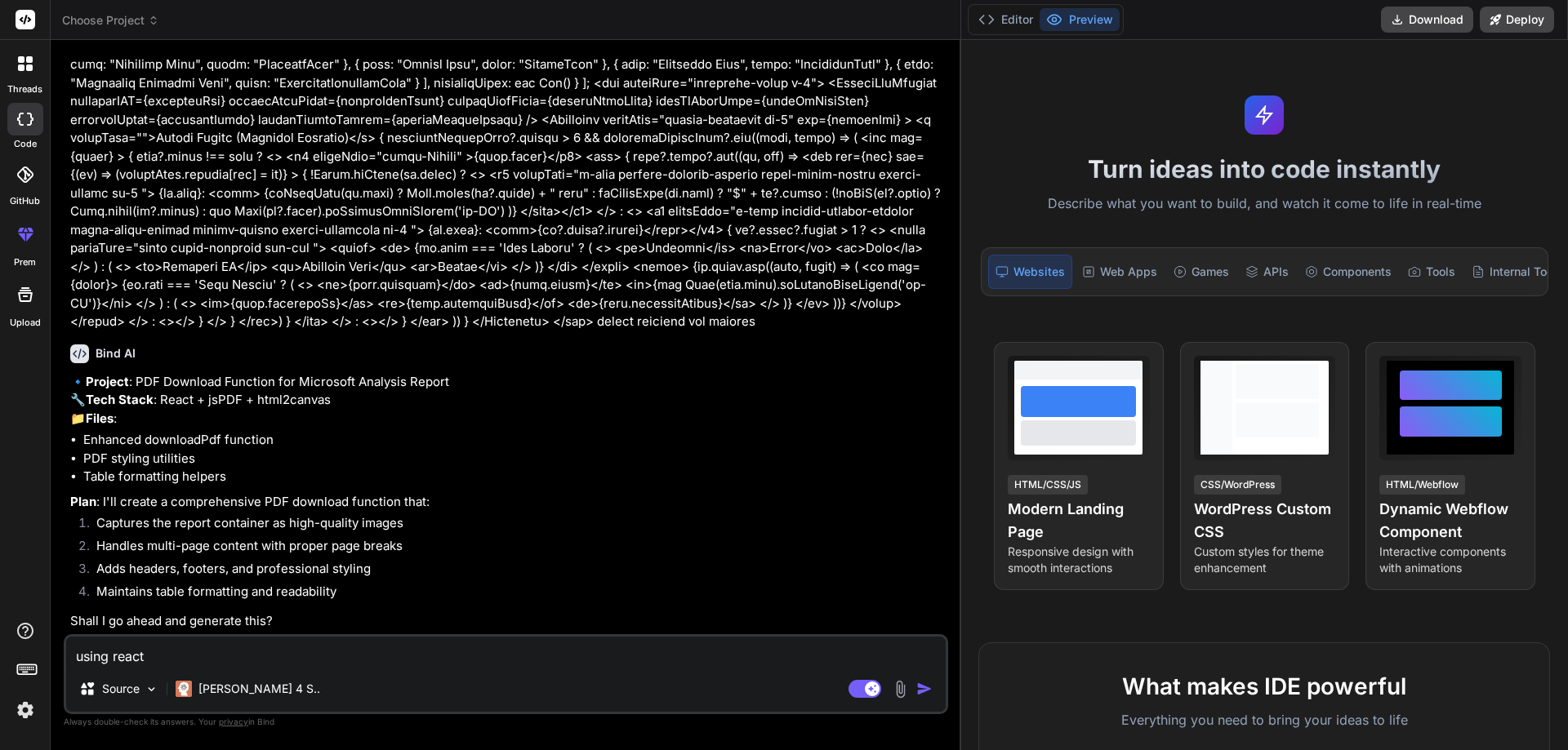
type textarea "x"
type textarea "using react j"
type textarea "x"
type textarea "using react js"
type textarea "x"
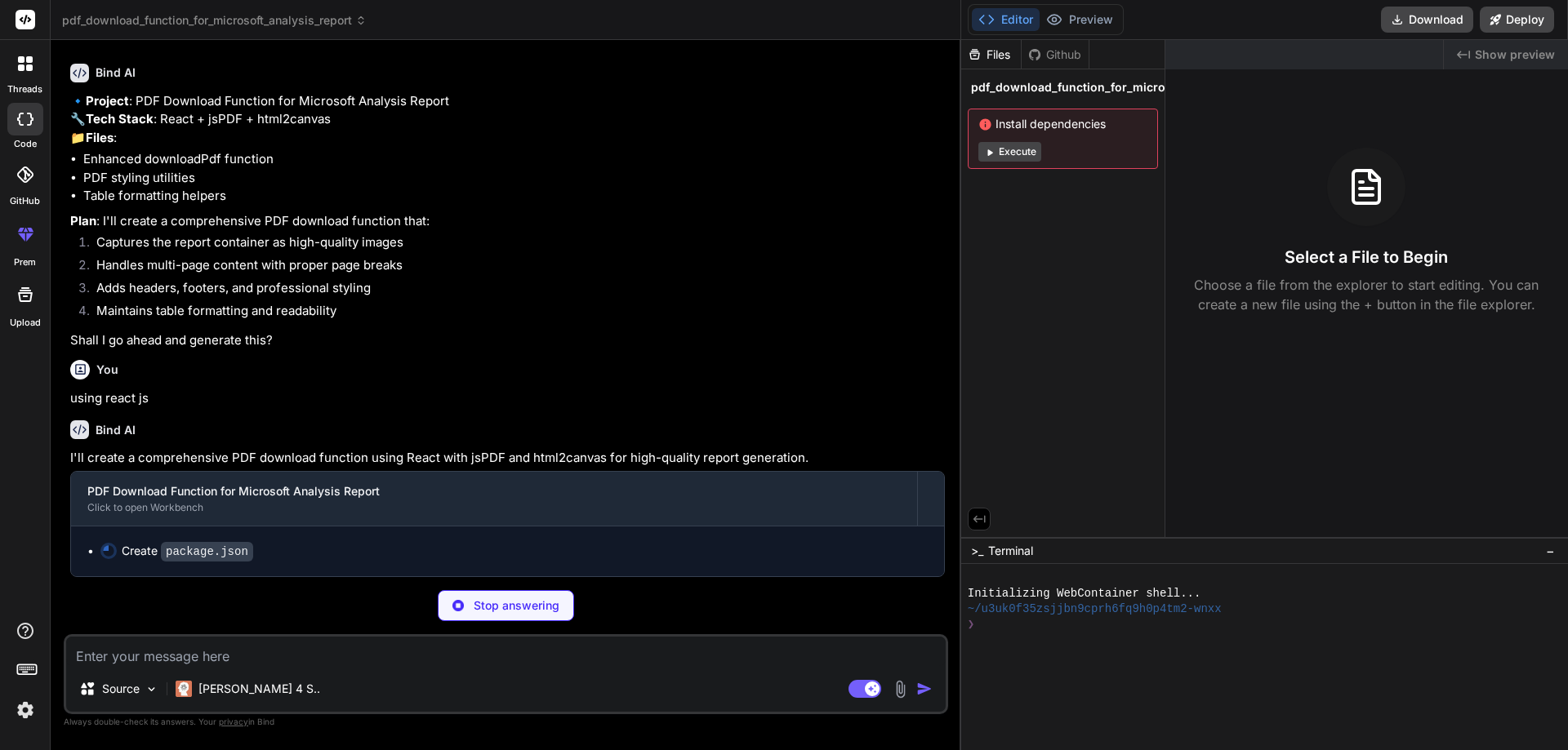
scroll to position [963, 0]
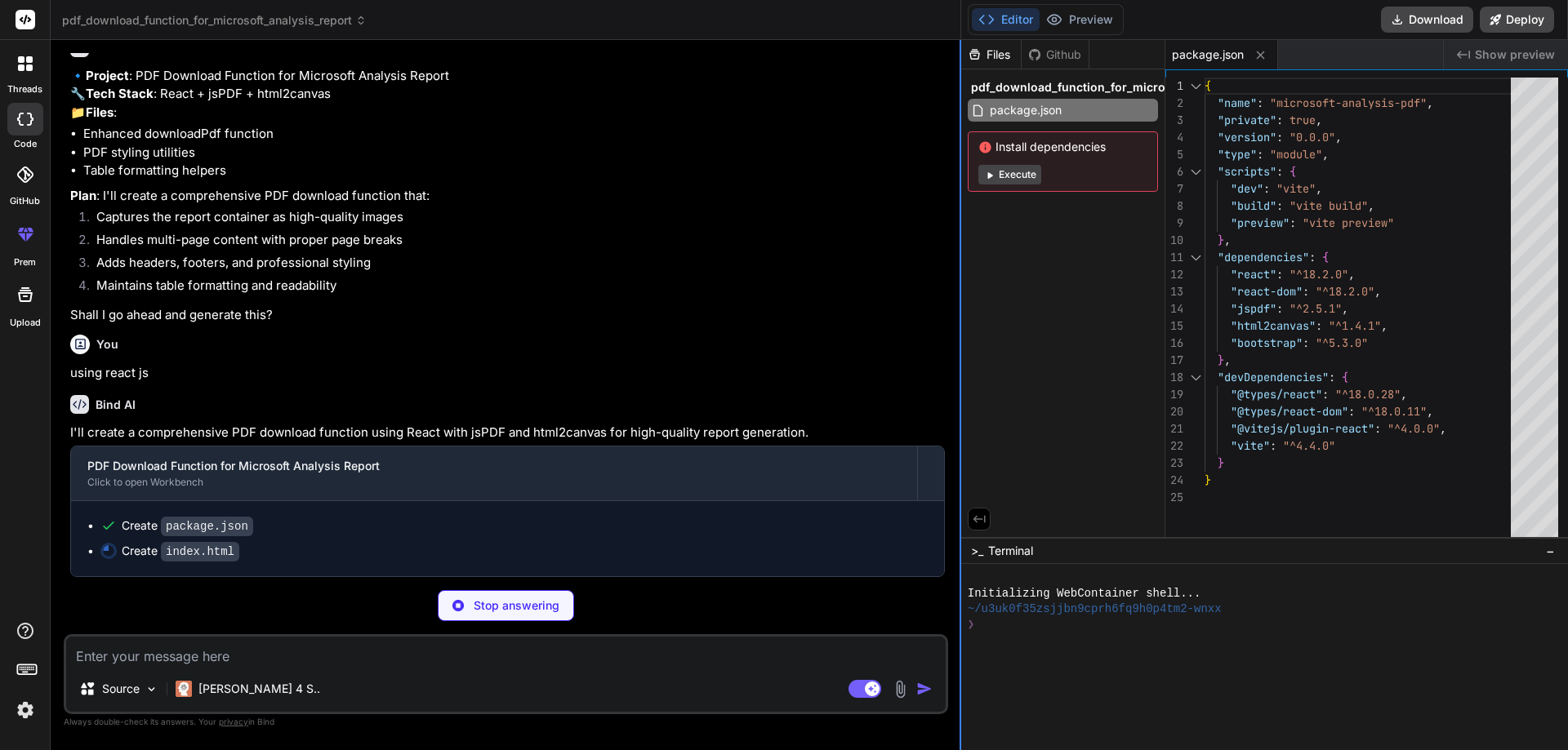
type textarea "x"
type textarea "<body> <div id="root"></div> <script type="module" src="/src/main.jsx"></script…"
type textarea "x"
type textarea "<div id="root"></div> <script type="module" src="/src/main.jsx"></script> </bod…"
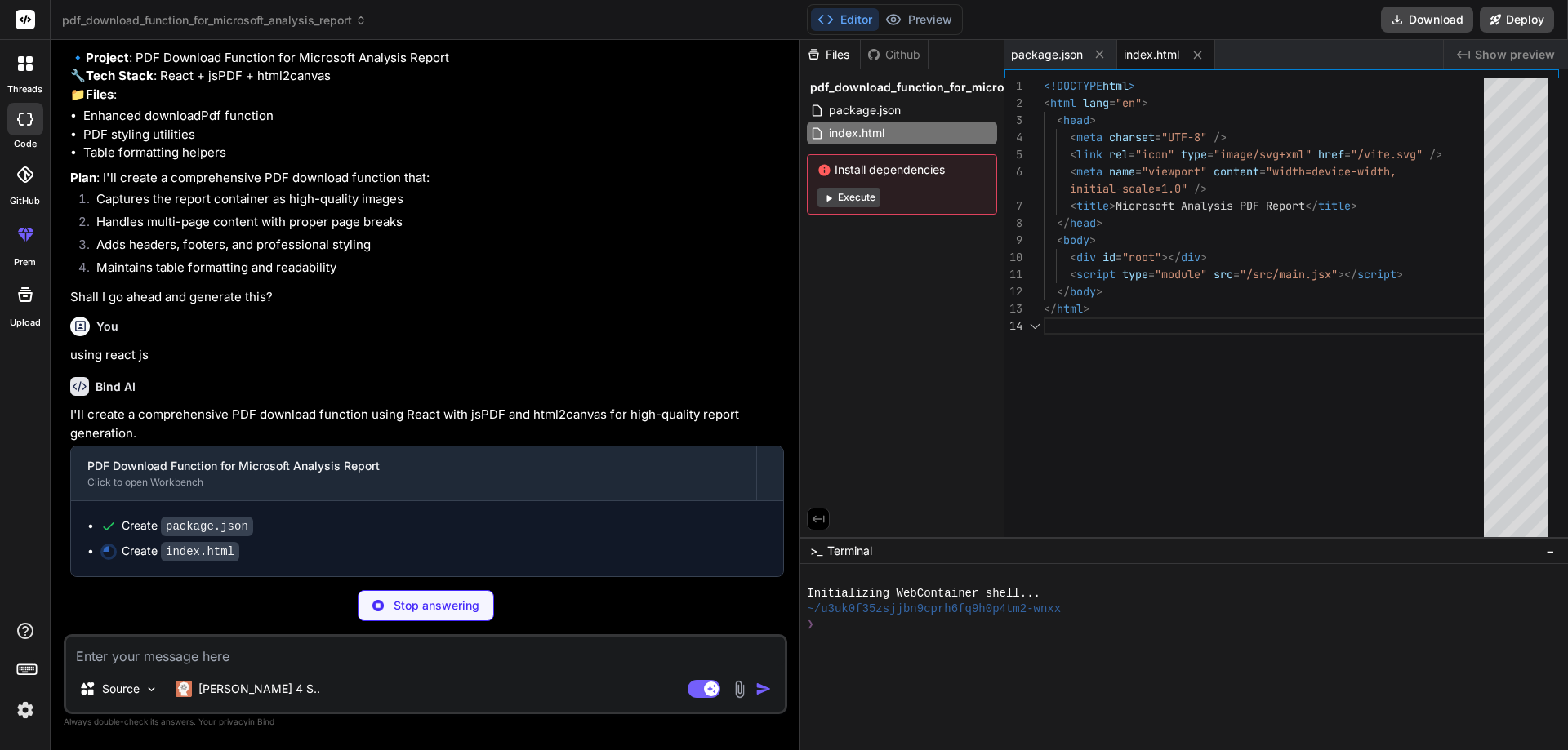
type textarea "x"
type textarea "<script type="module" src="/src/main.jsx"></script> </body> </html>"
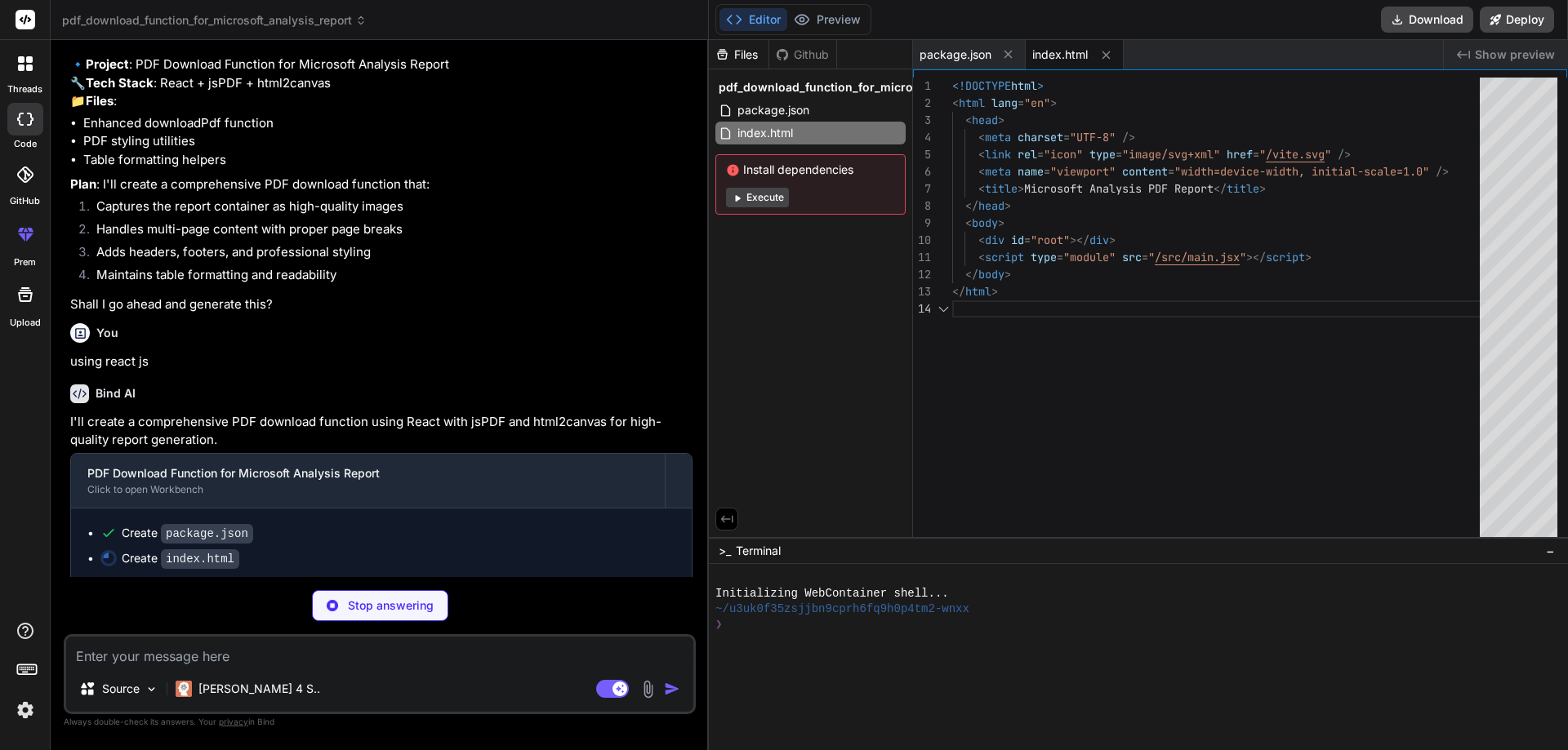
scroll to position [1256, 0]
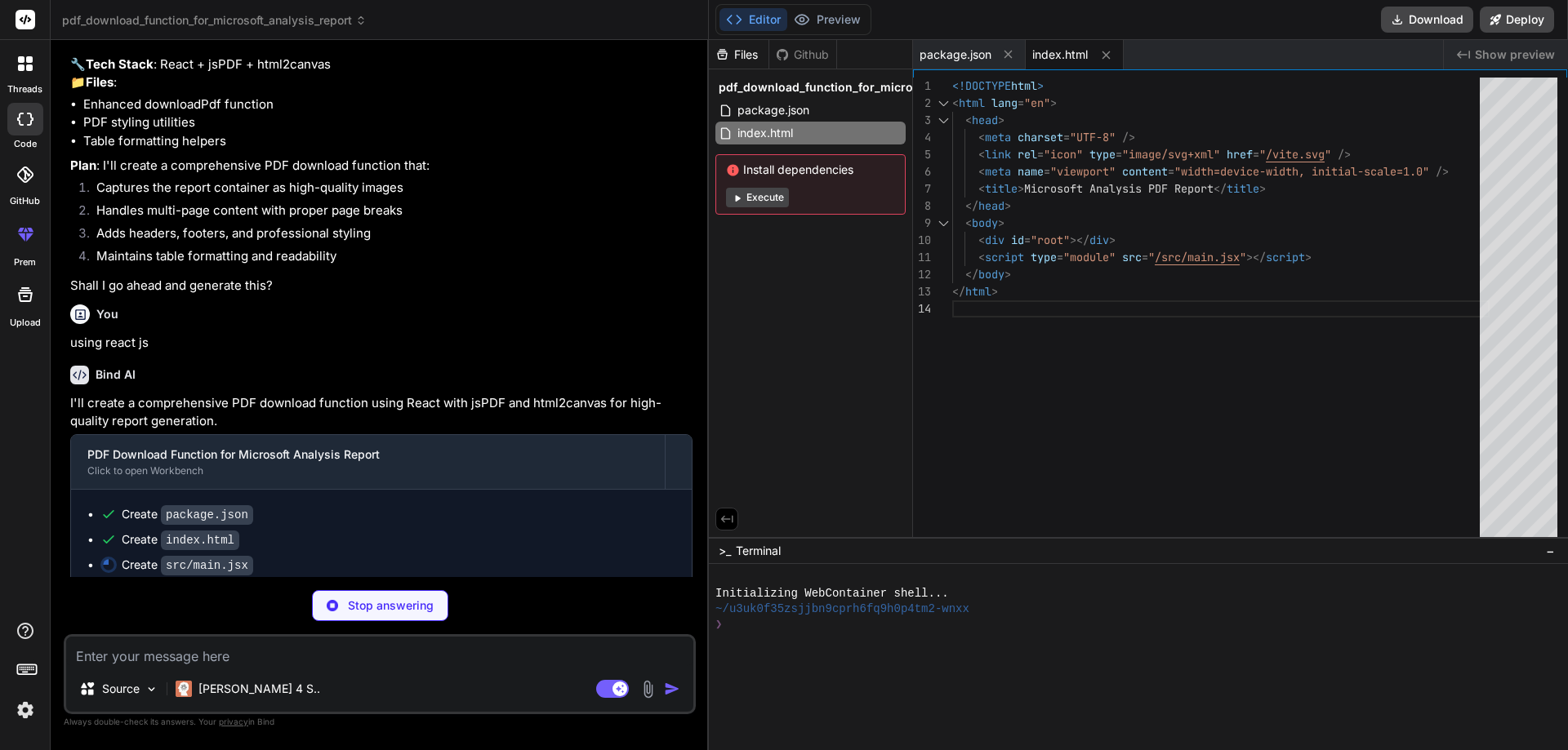
drag, startPoint x: 959, startPoint y: 315, endPoint x: 680, endPoint y: 318, distance: 279.0
click at [680, 318] on div "Bind AI Web Search Created with Pixso. Code Generator You hello Bind AI Hello! …" at bounding box center [380, 395] width 658 height 710
type textarea "x"
type textarea ")"
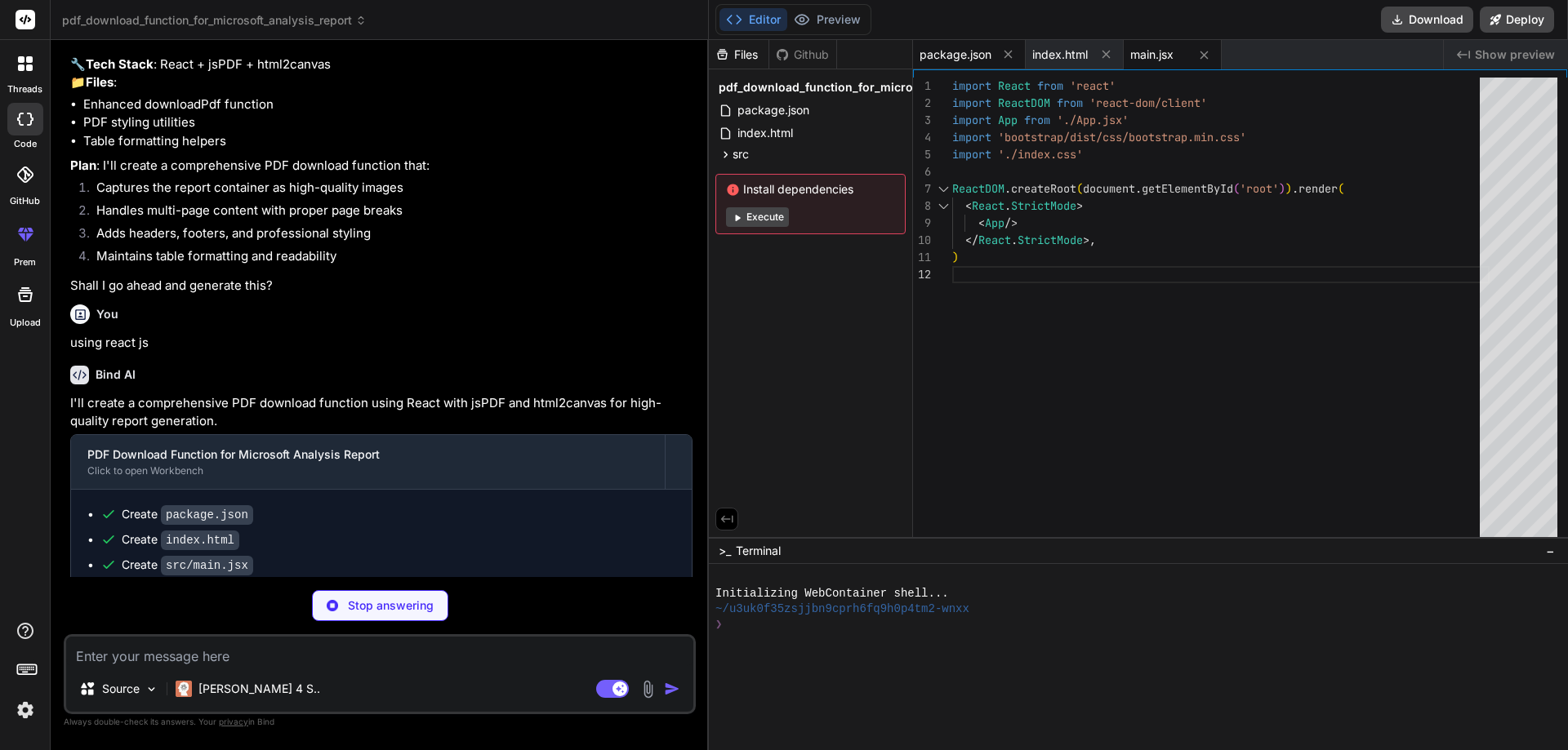
type textarea "x"
click at [969, 61] on span "package.json" at bounding box center [955, 55] width 72 height 17
type textarea ""@vitejs/plugin-react": "^4.0.0", "vite": "^4.4.0" } }"
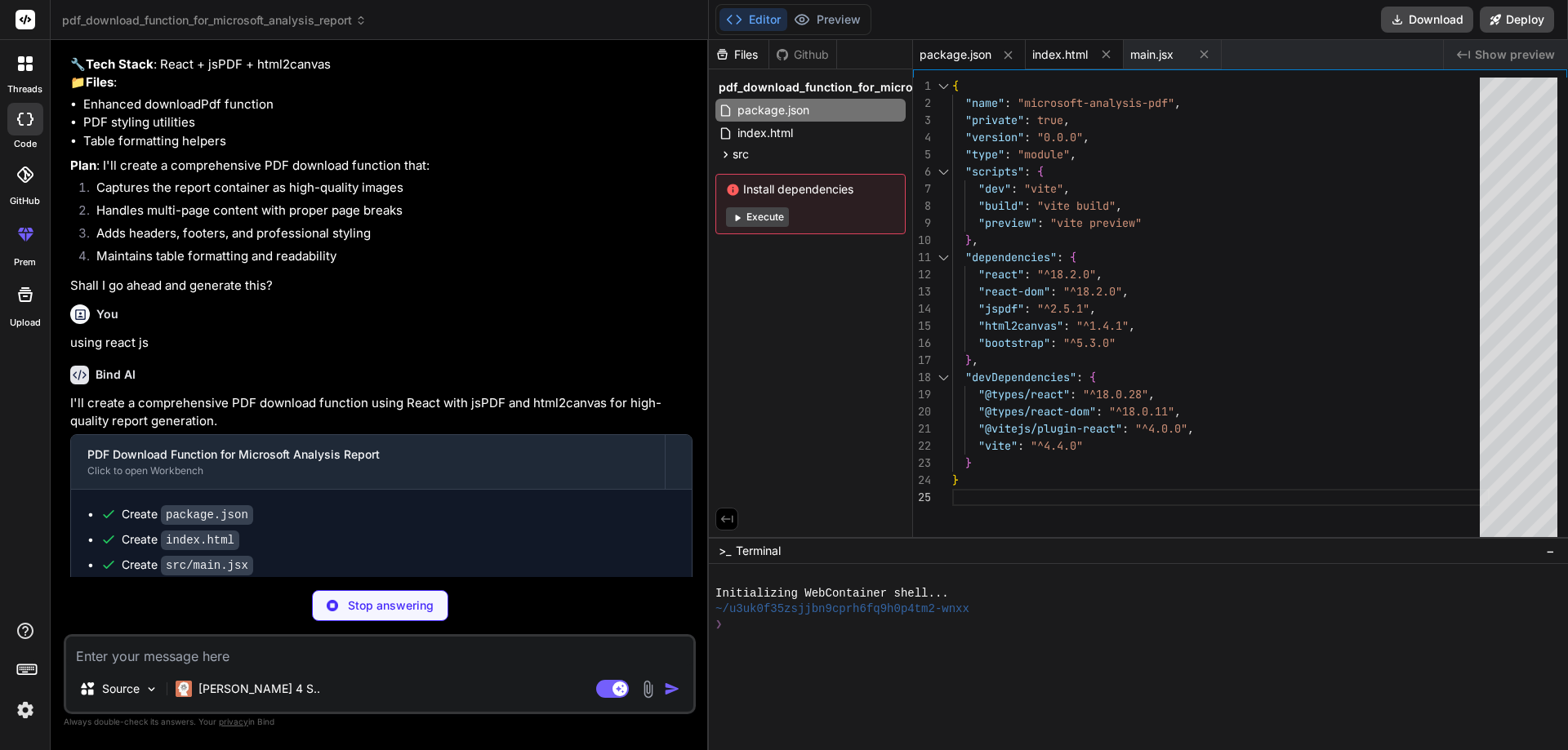
type textarea "x"
click at [1062, 61] on span "index.html" at bounding box center [1060, 55] width 55 height 17
type textarea "<script type="module" src="/src/main.jsx"></script> </body> </html>"
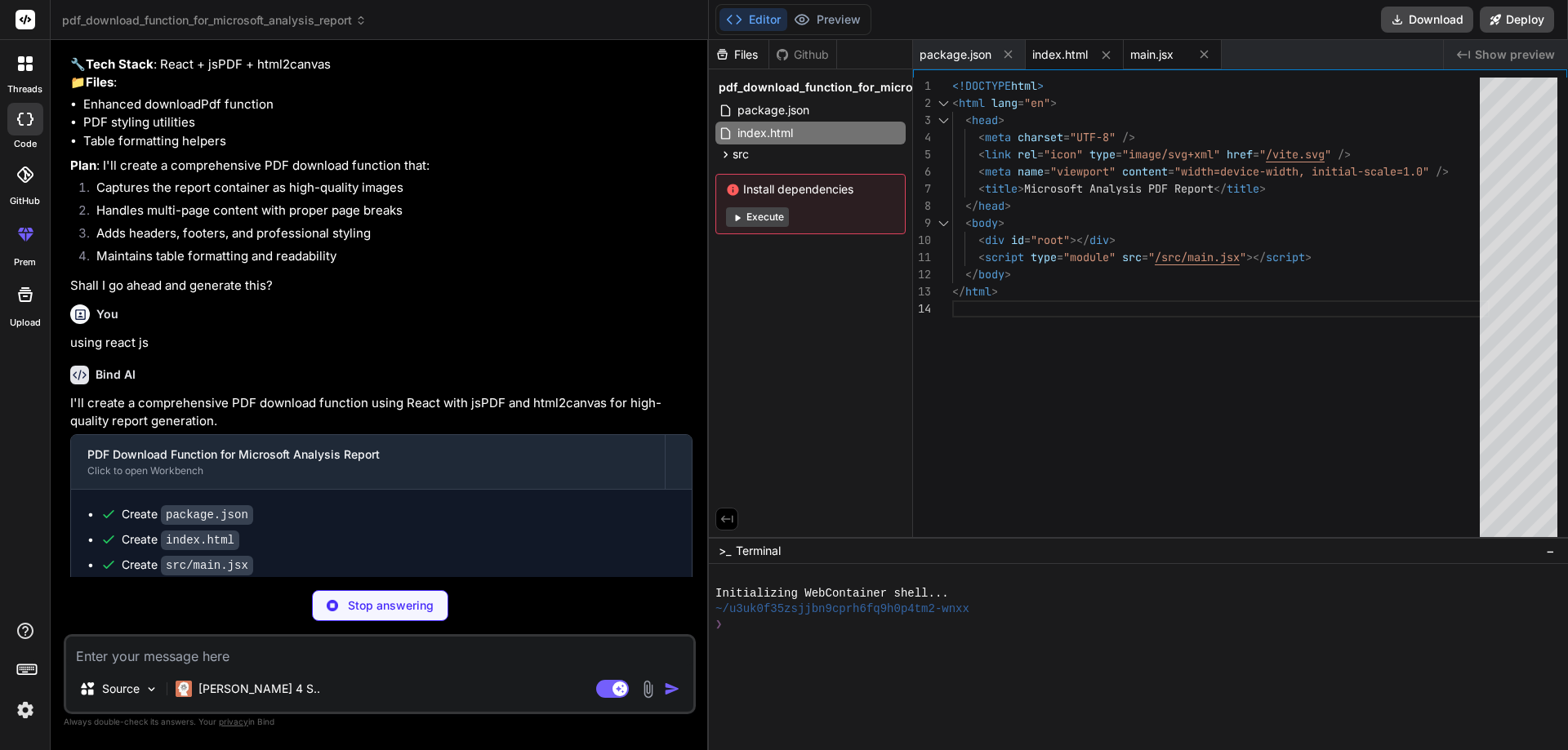
type textarea "x"
click at [1146, 59] on span "main.jsx" at bounding box center [1151, 55] width 43 height 17
type textarea ")"
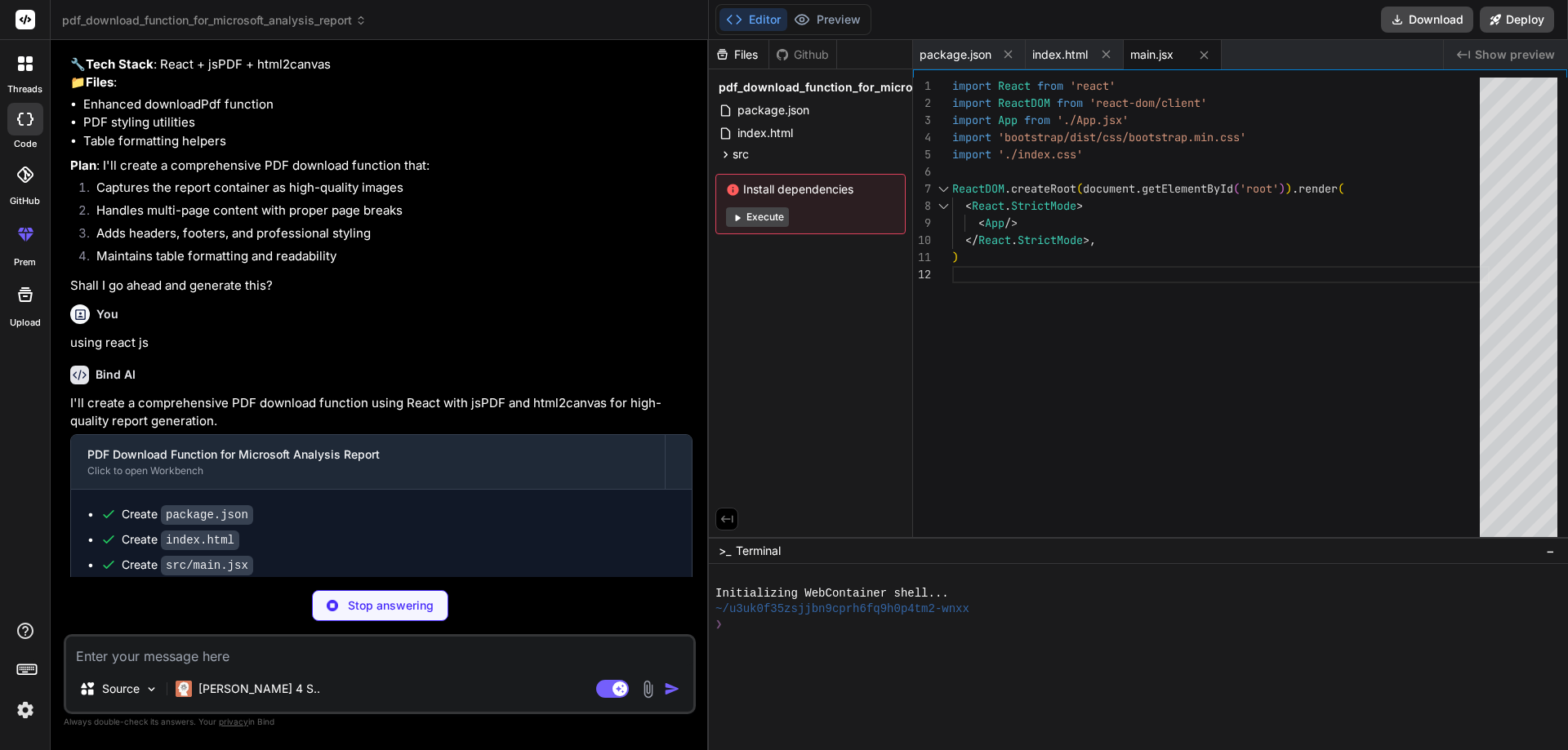
type textarea "x"
type textarea ".tbl-sec { page-break-inside: avoid; } }"
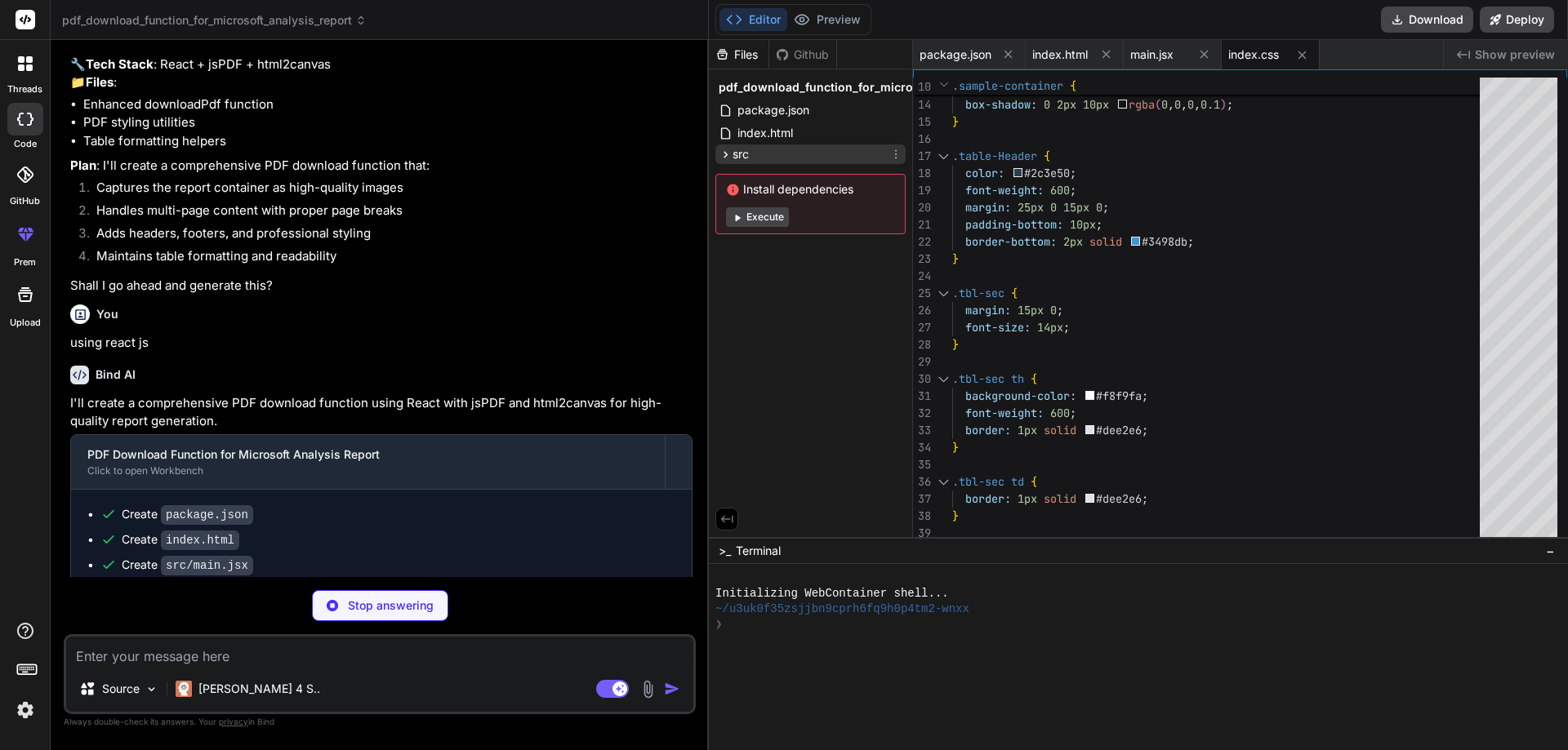
click at [729, 156] on icon at bounding box center [726, 155] width 14 height 14
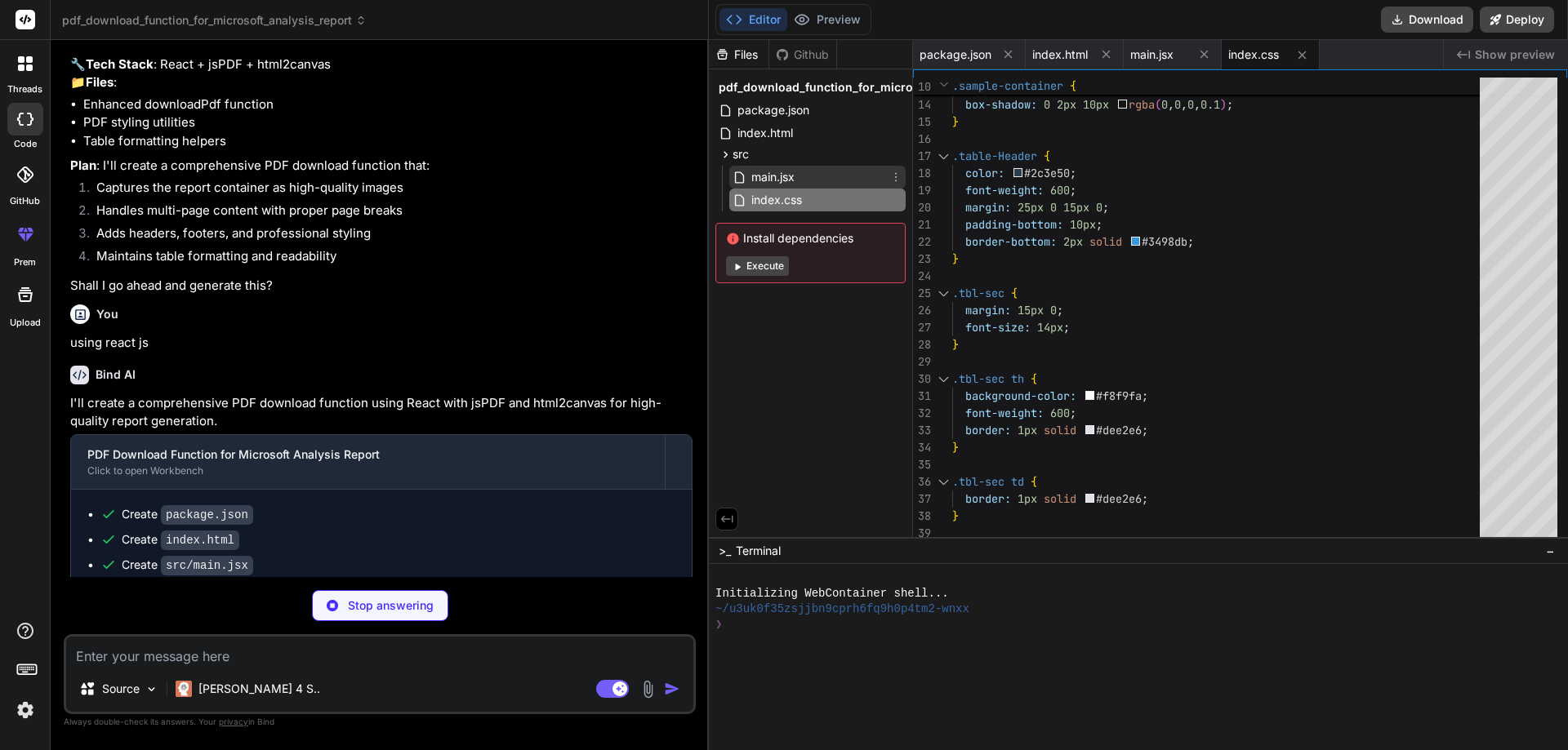
type textarea "x"
click at [767, 178] on span "main.jsx" at bounding box center [772, 177] width 47 height 19
type textarea ")"
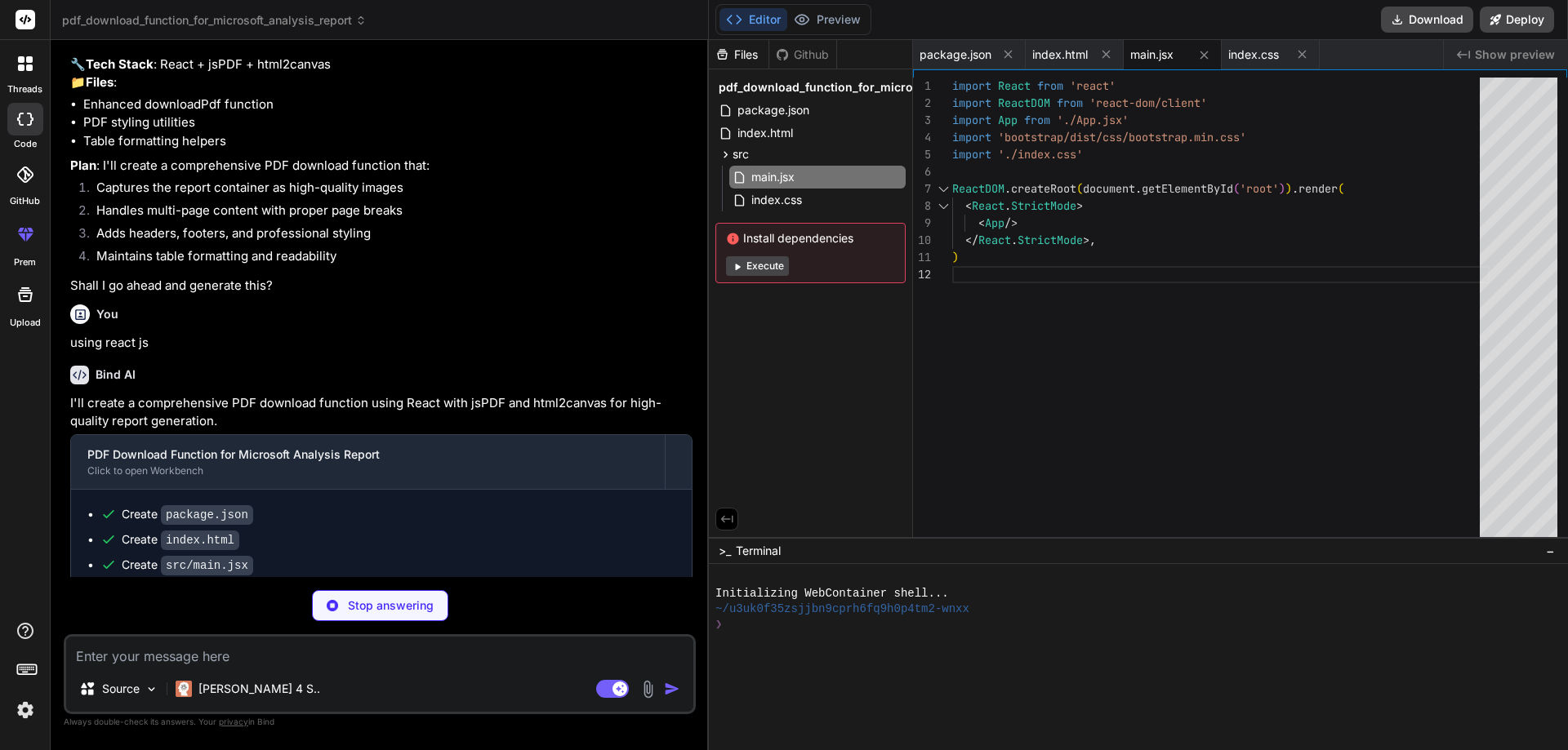
scroll to position [1375, 0]
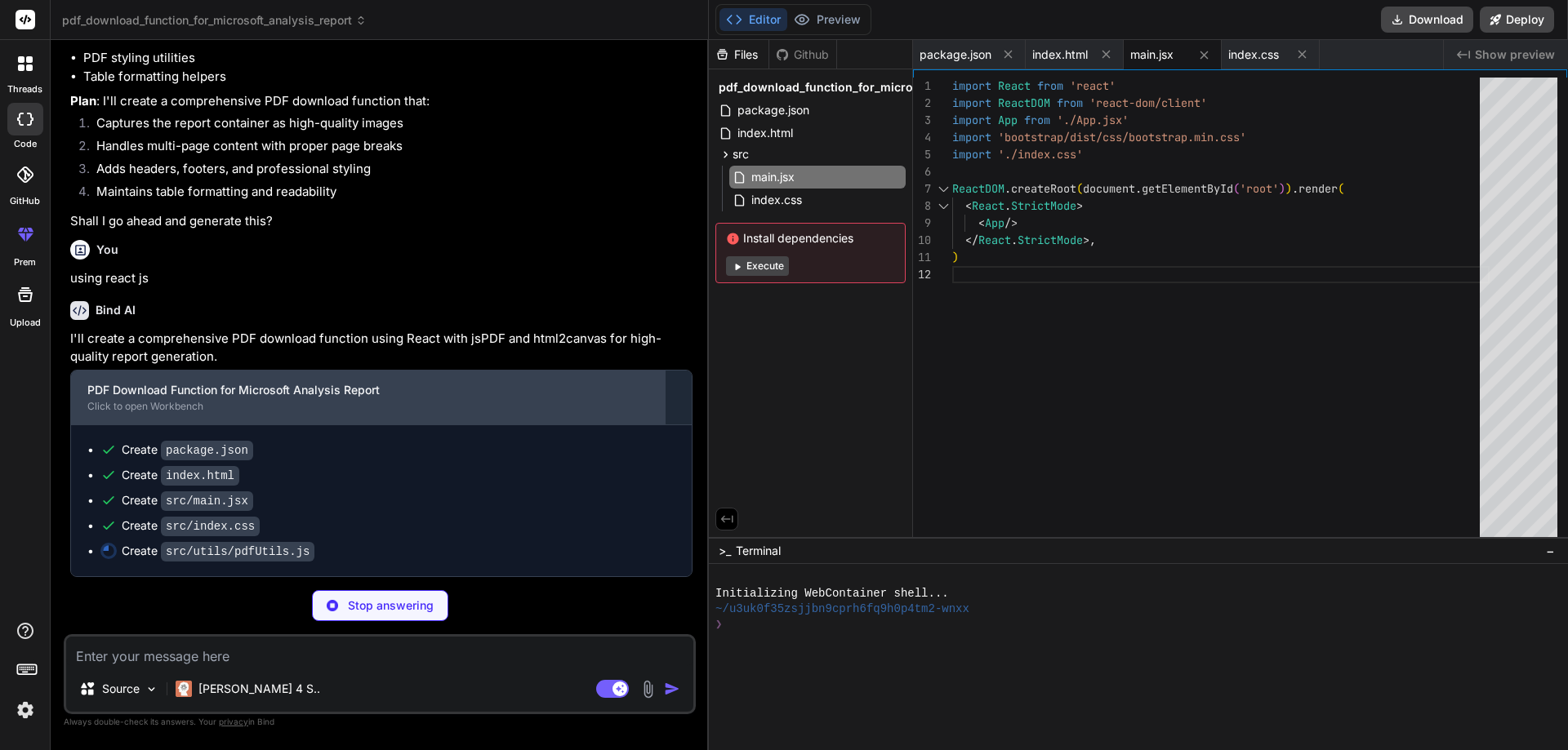
type textarea "x"
type textarea "pdf.text(new Date().toLocaleDateString(), pageWidth - margin, pageHeight - 8, {…"
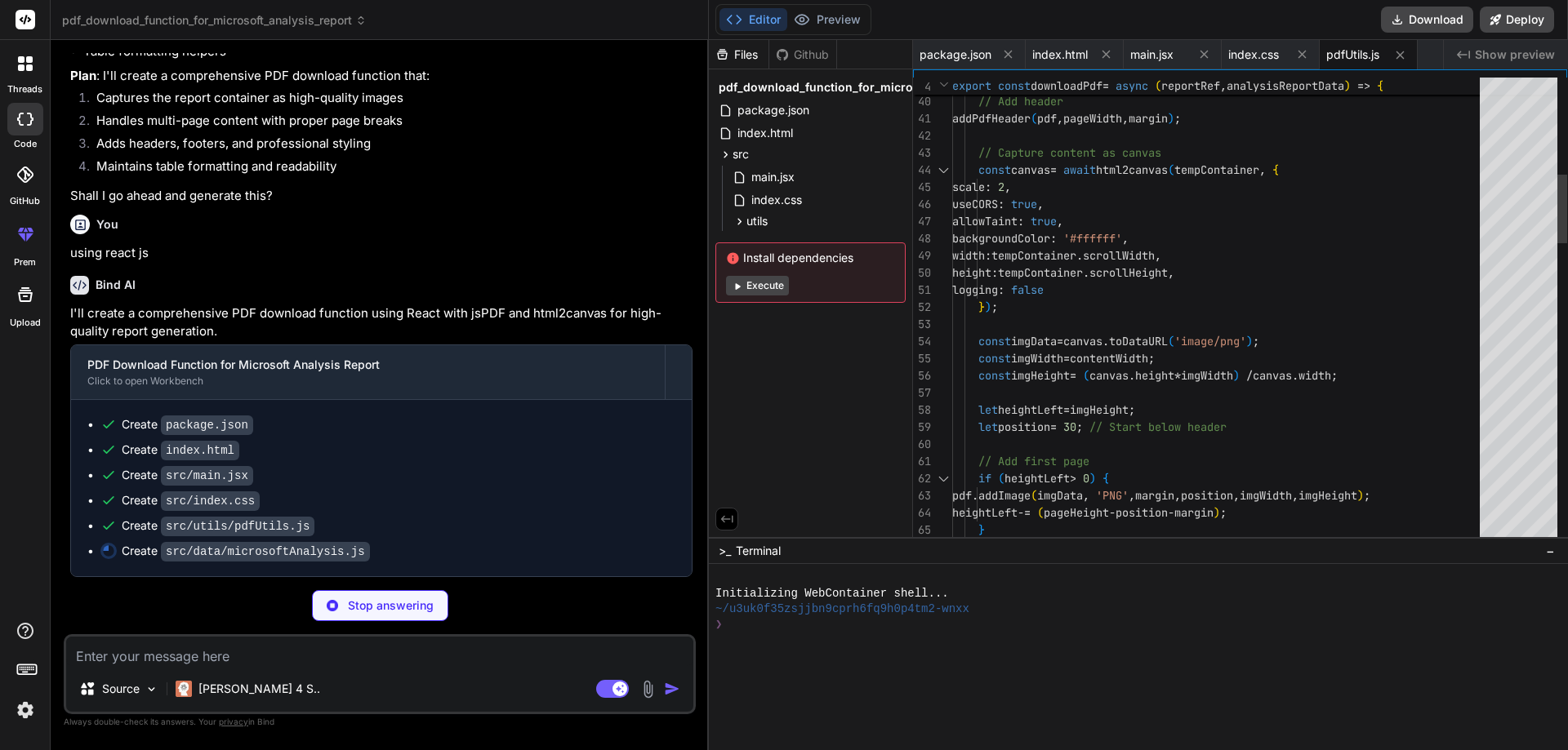
type textarea "x"
type textarea "], selectedItems: new Set() } ];"
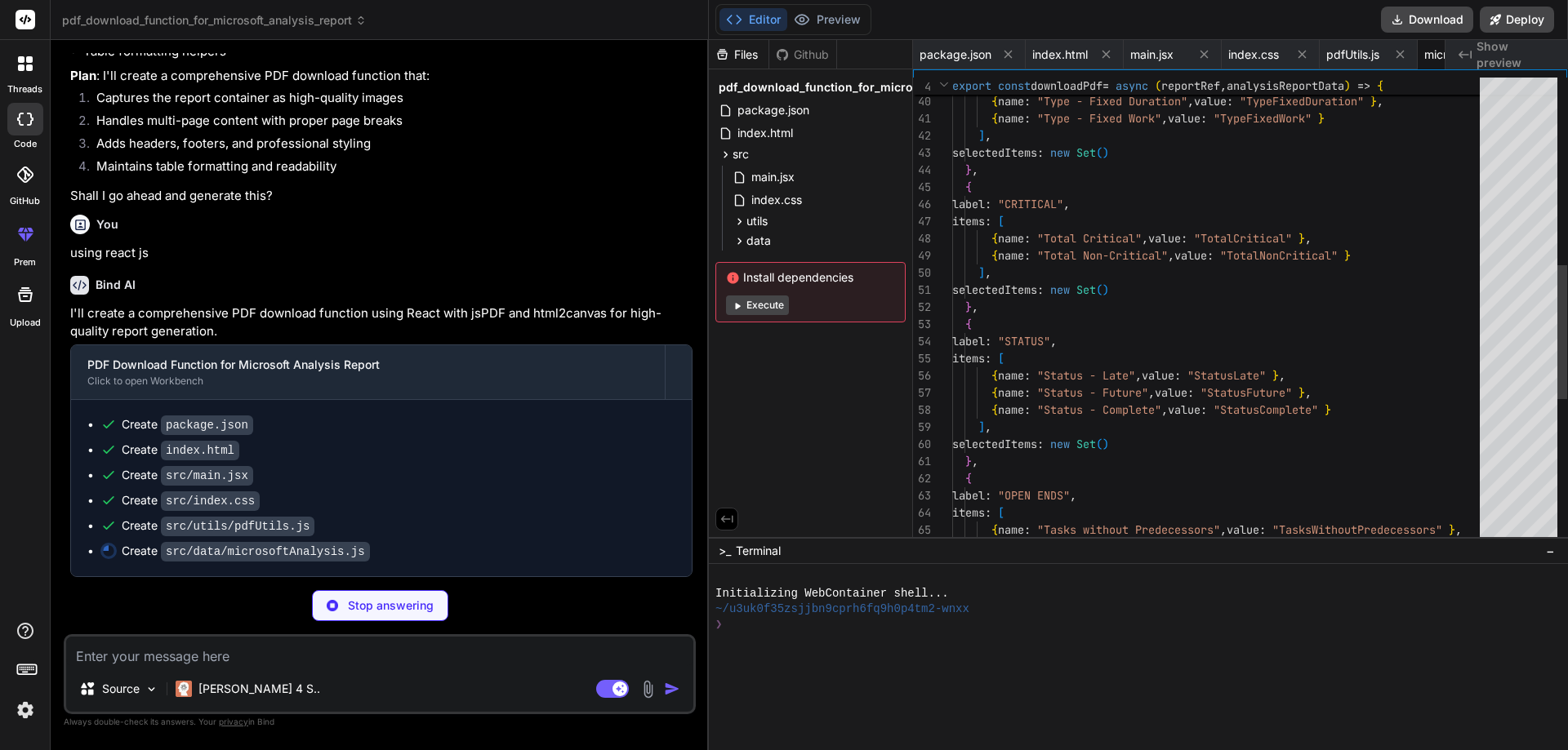
scroll to position [0, 122]
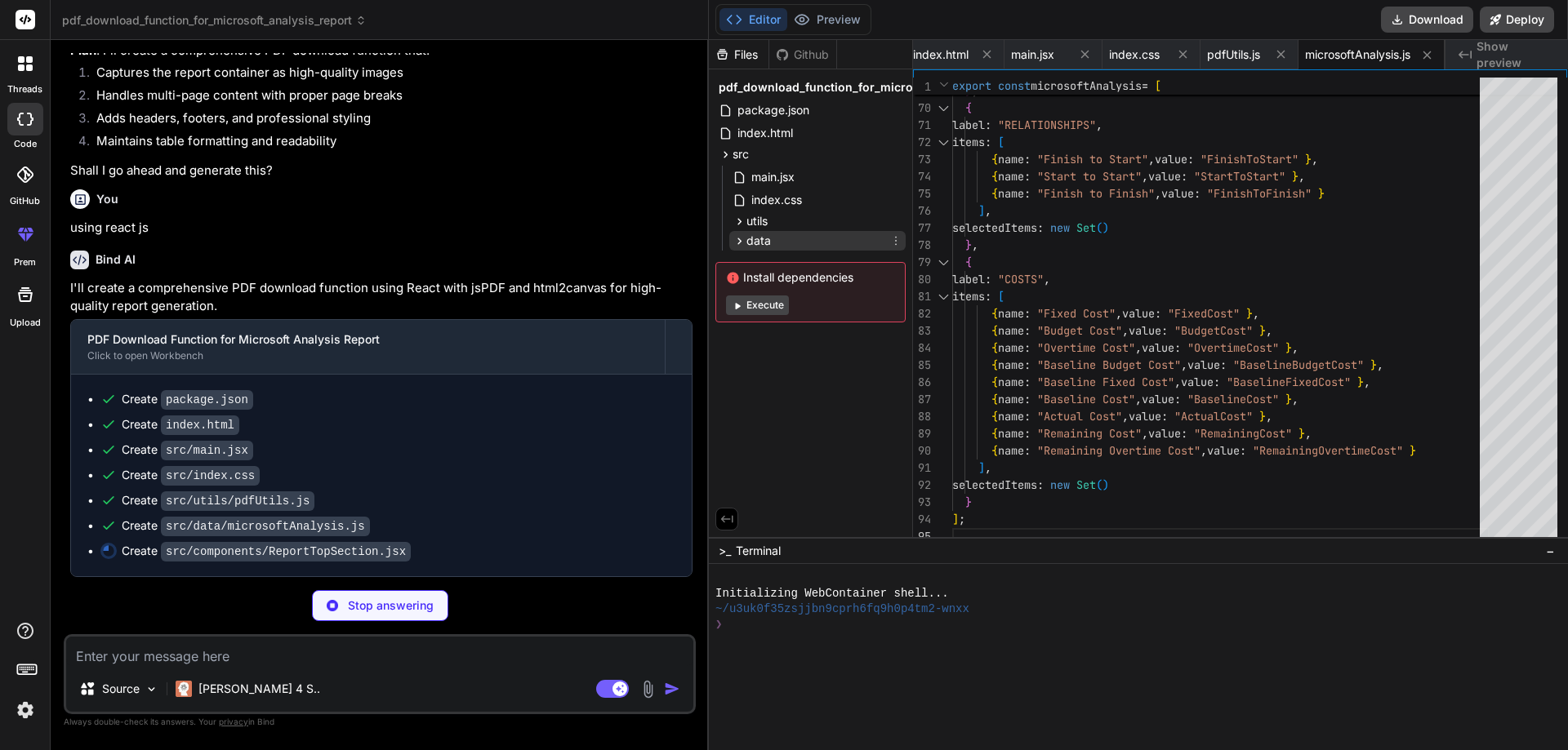
click at [743, 244] on icon at bounding box center [740, 241] width 14 height 14
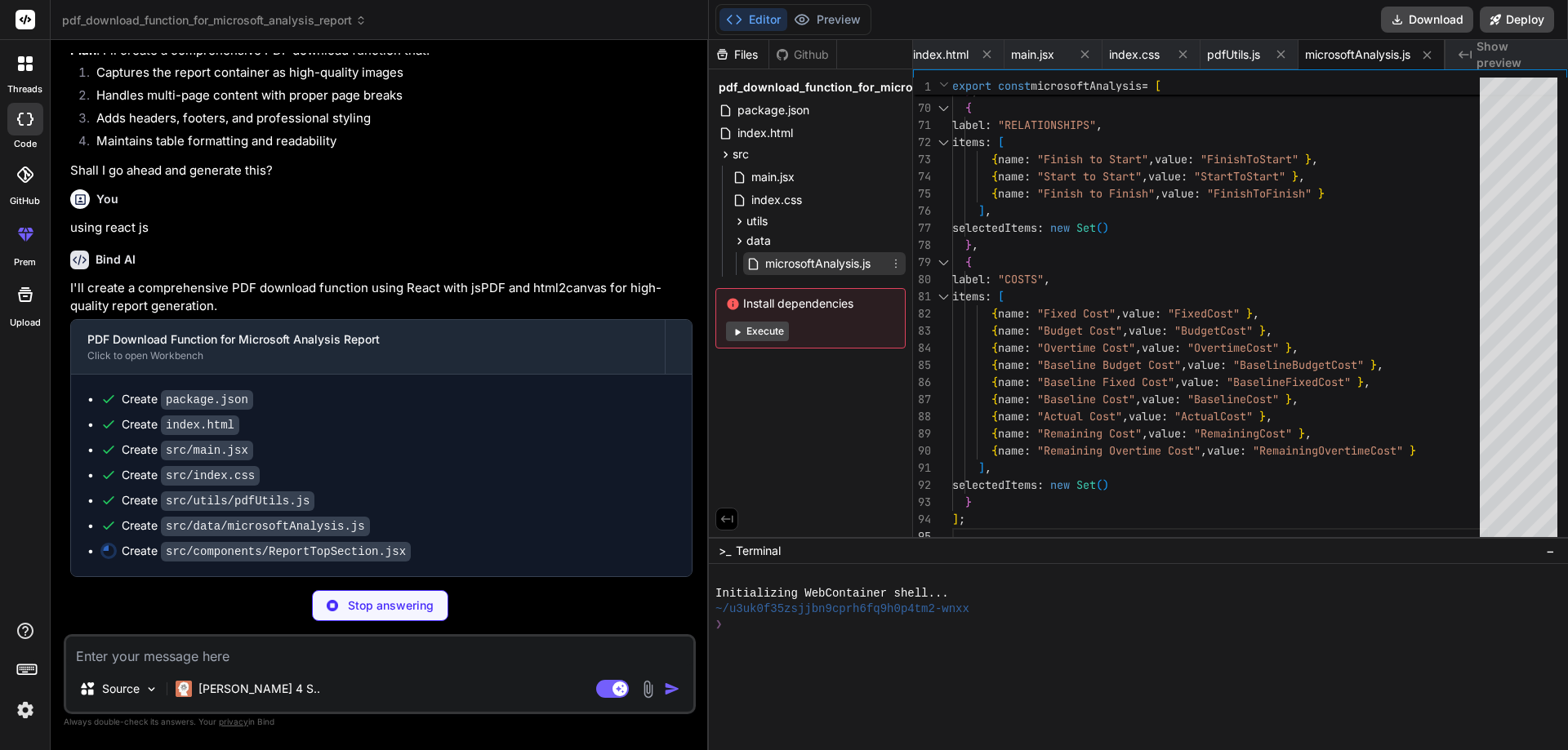
click at [774, 259] on span "microsoftAnalysis.js" at bounding box center [817, 264] width 108 height 19
type textarea "x"
type textarea "export default ReportTopSection;"
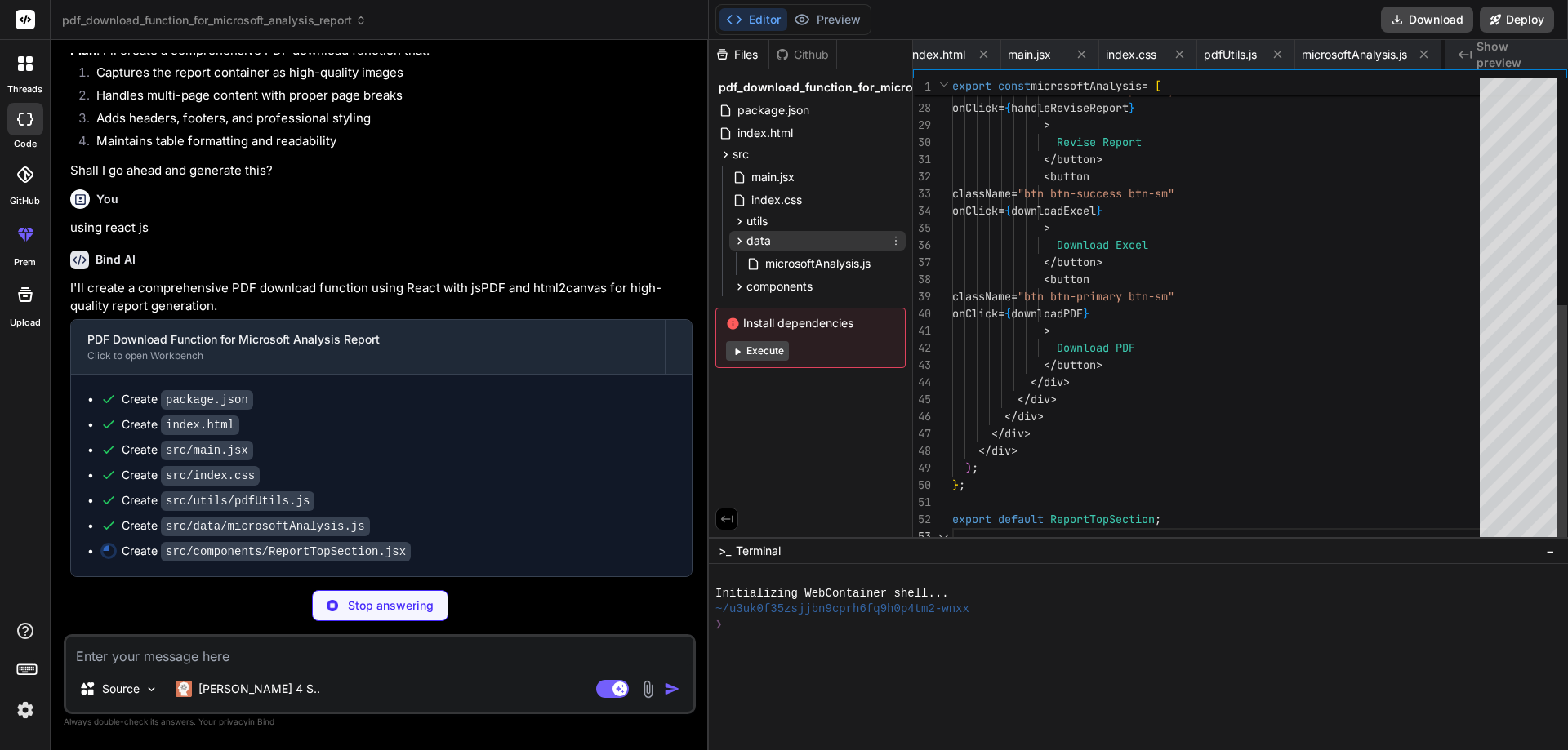
scroll to position [0, 278]
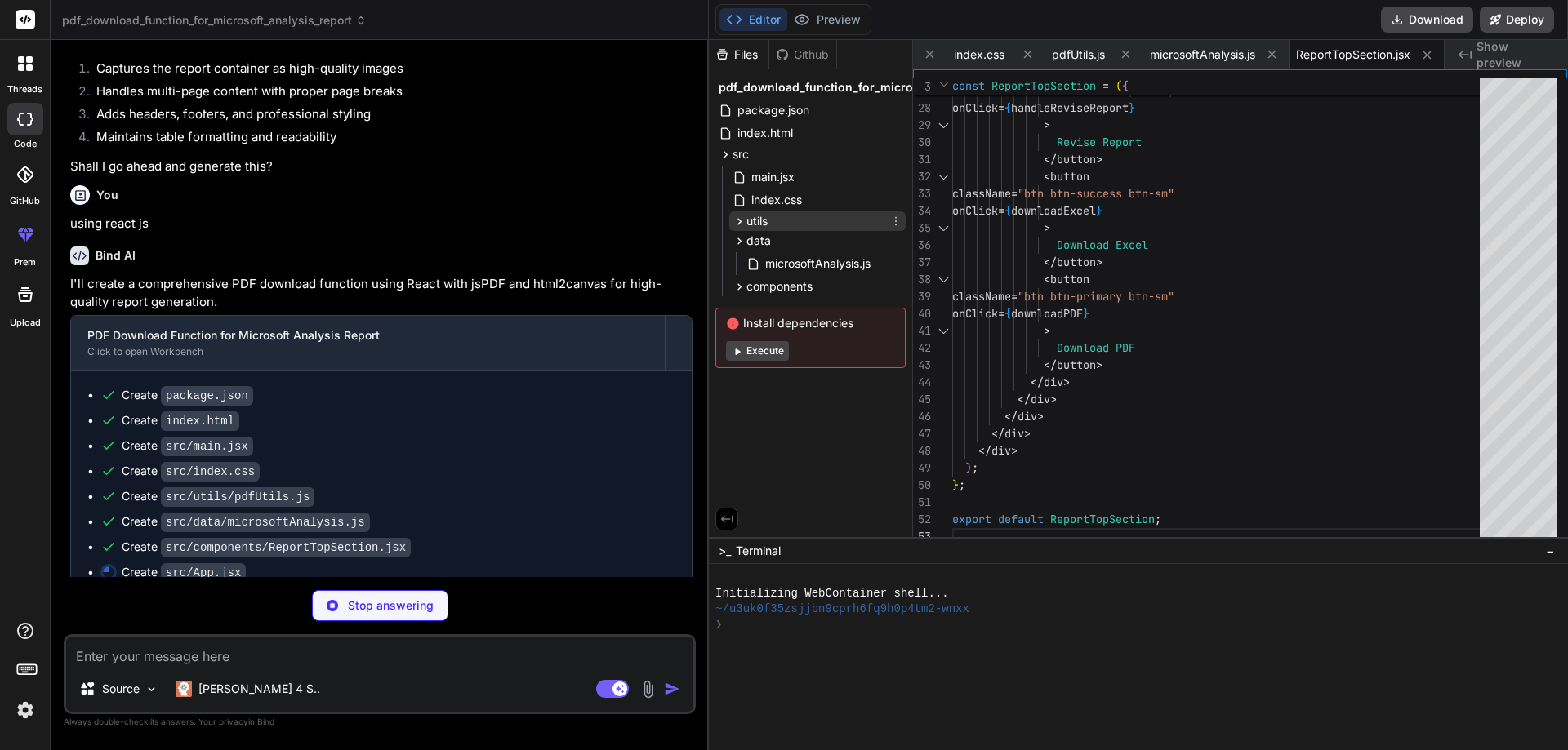
click at [763, 224] on span "utils" at bounding box center [757, 221] width 21 height 17
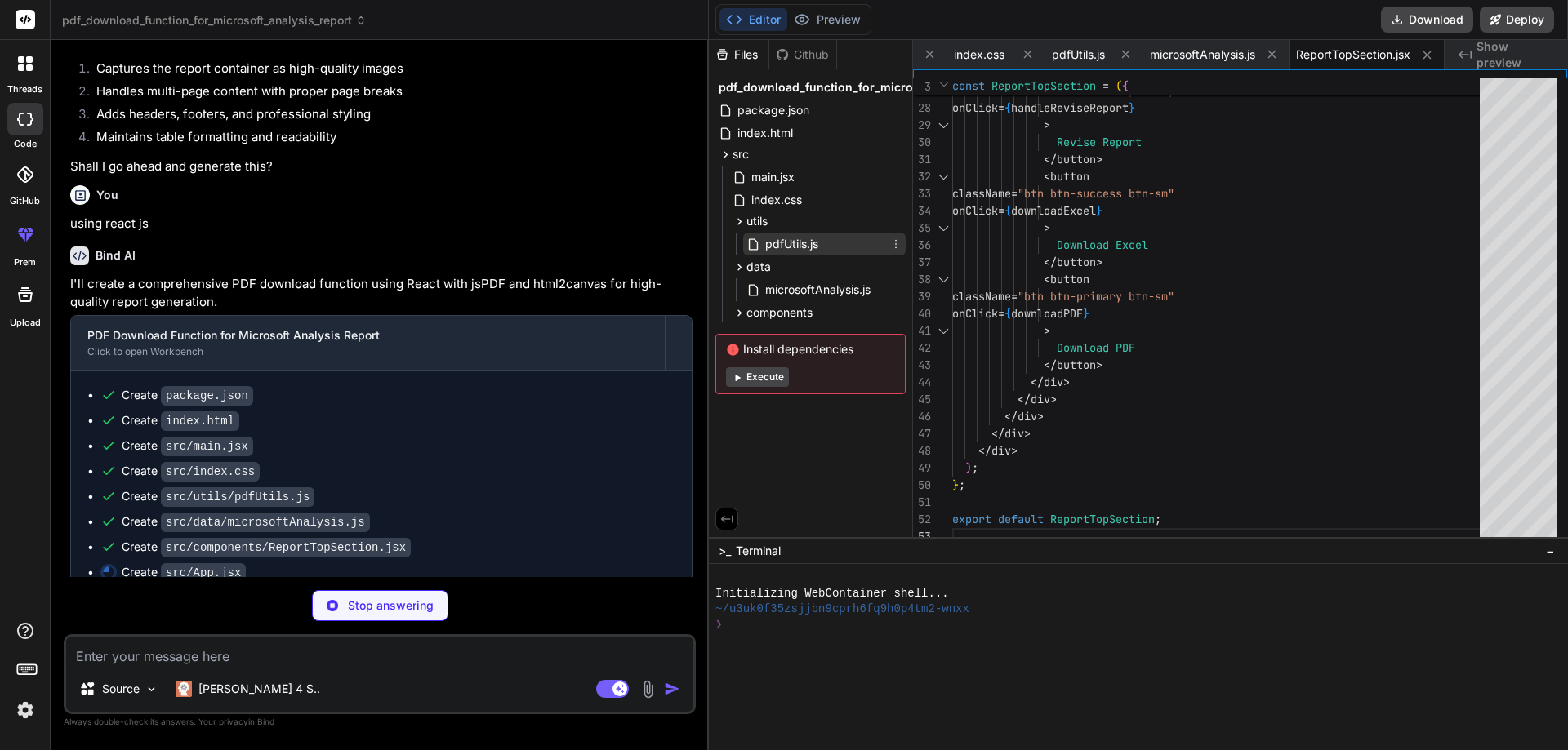
type textarea "x"
click at [774, 243] on span "pdfUtils.js" at bounding box center [791, 244] width 56 height 19
type textarea "pdf.text(new Date().toLocaleDateString(), pageWidth - margin, pageHeight - 8, {…"
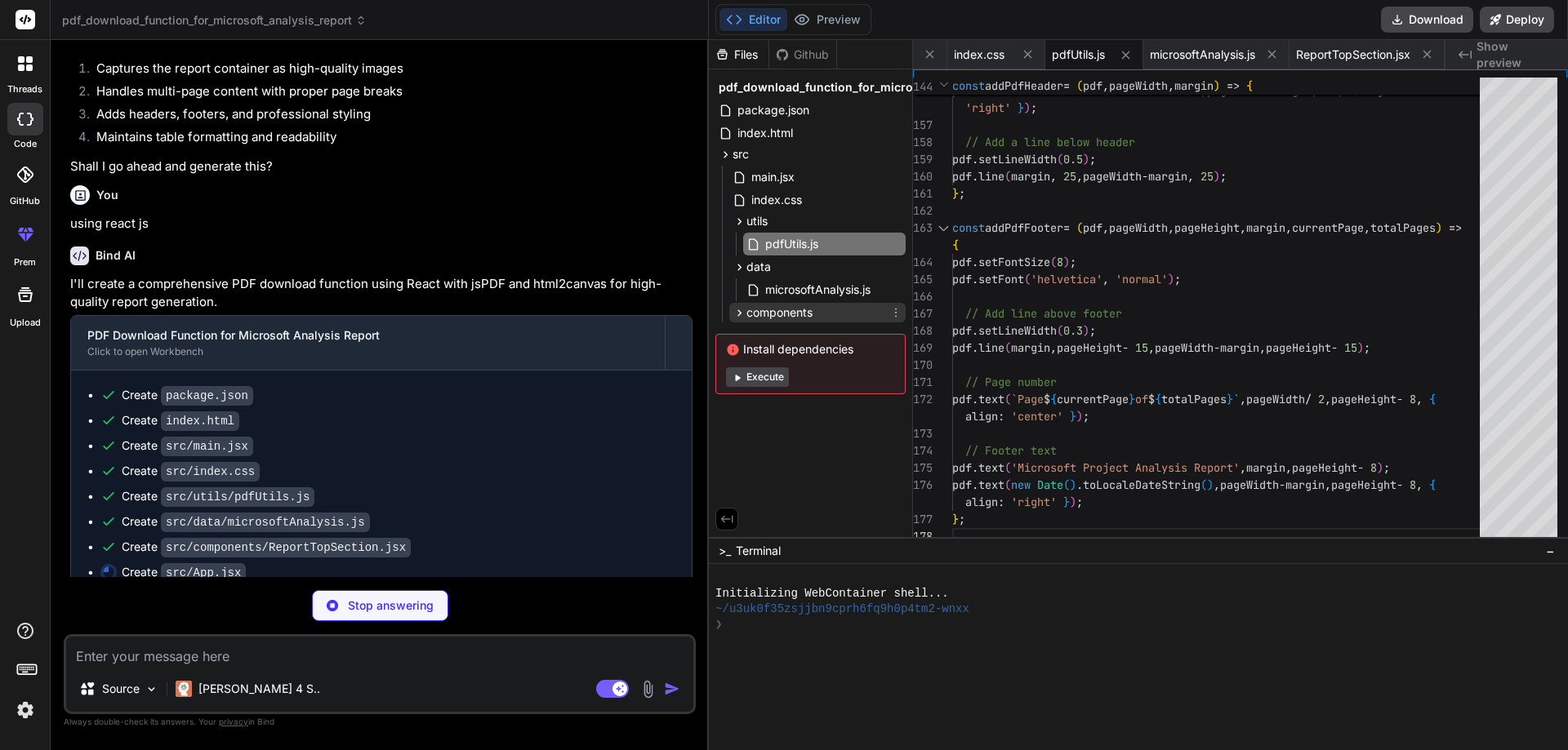
click at [786, 311] on span "components" at bounding box center [779, 312] width 66 height 17
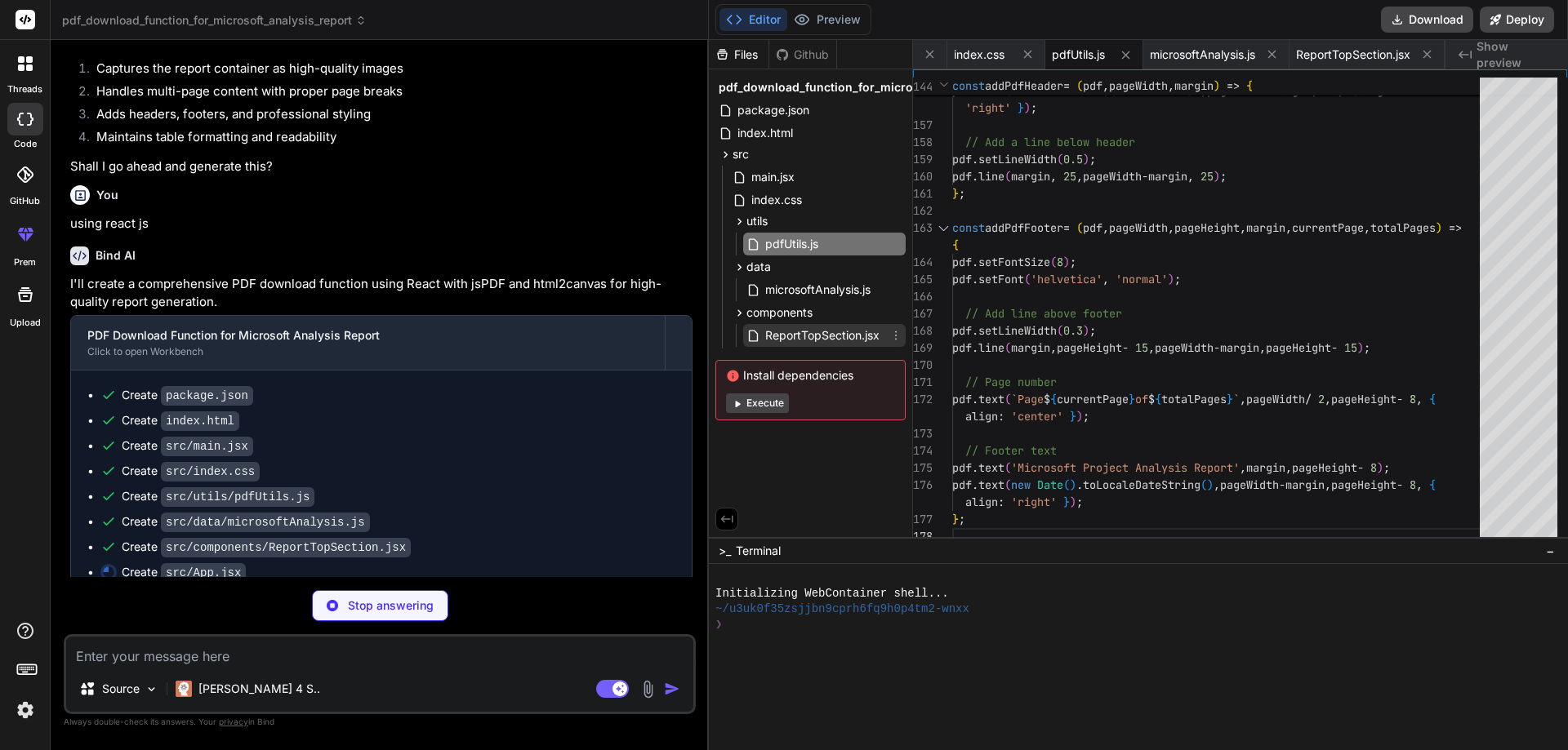
type textarea "x"
click at [793, 334] on span "ReportTopSection.jsx" at bounding box center [822, 335] width 118 height 19
type textarea "export default ReportTopSection;"
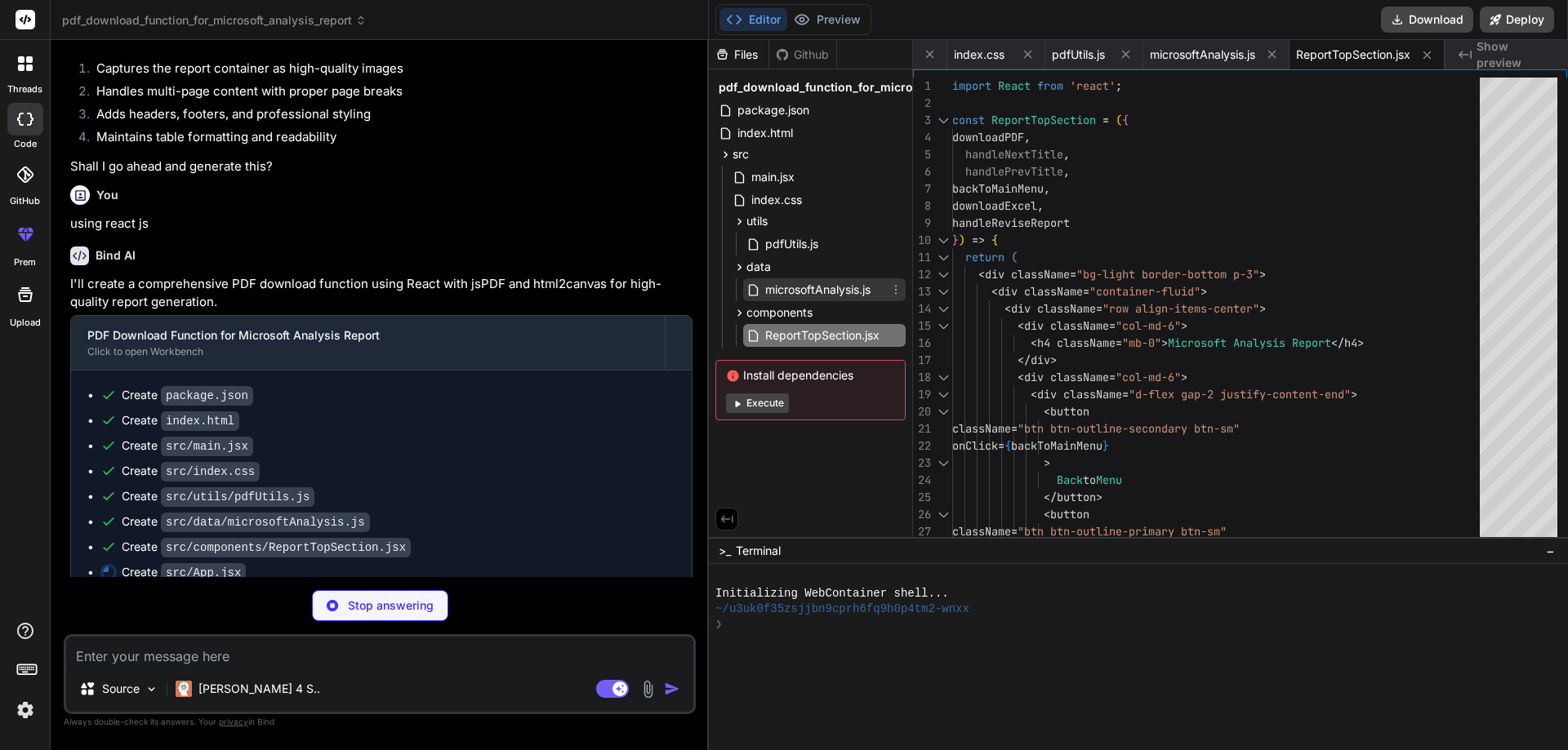
type textarea "x"
click at [802, 289] on span "microsoftAnalysis.js" at bounding box center [817, 289] width 108 height 19
type textarea "], selectedItems: new Set() } ];"
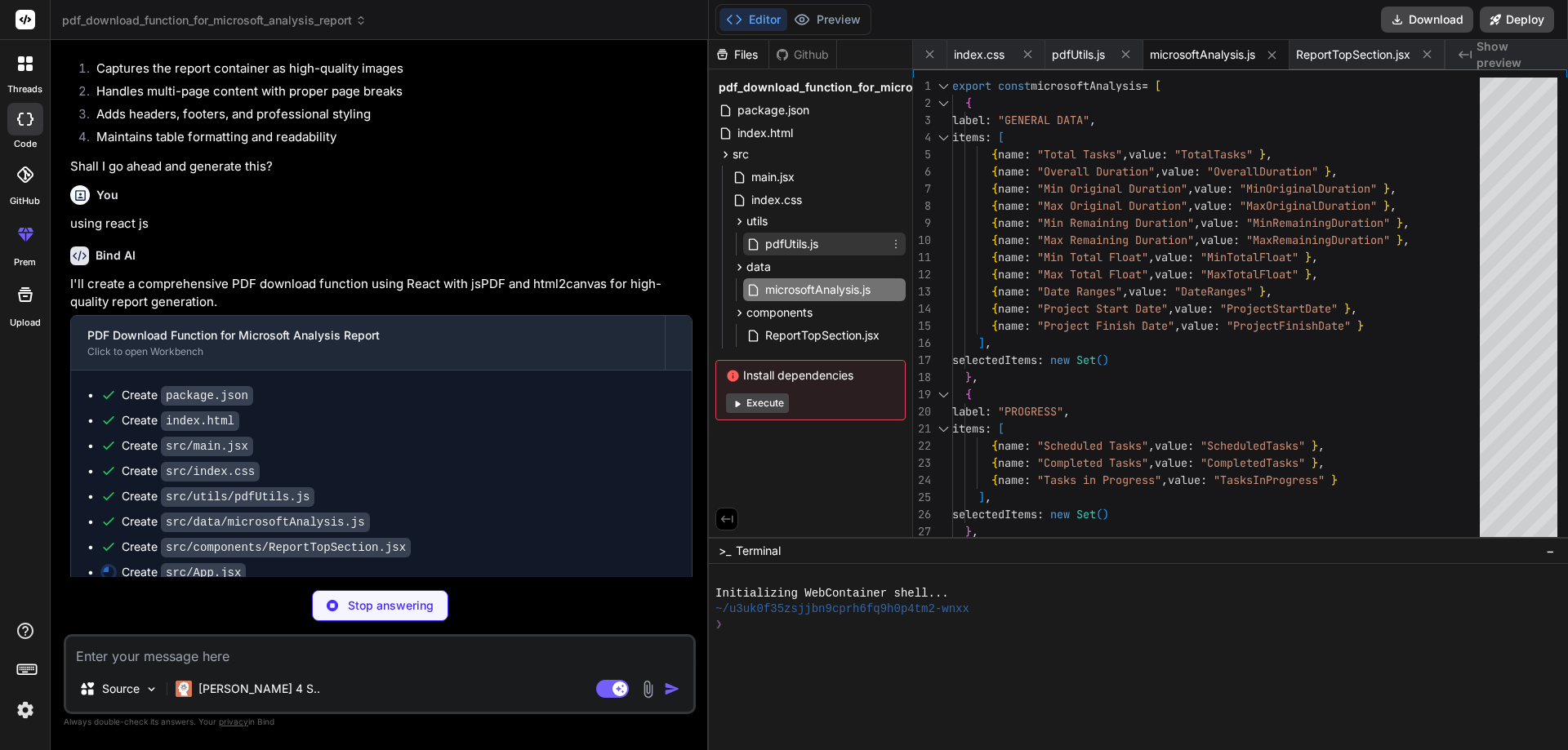
type textarea "x"
click at [817, 248] on span "pdfUtils.js" at bounding box center [791, 244] width 56 height 19
type textarea "pdf.text(new Date().toLocaleDateString(), pageWidth - margin, pageHeight - 8, {…"
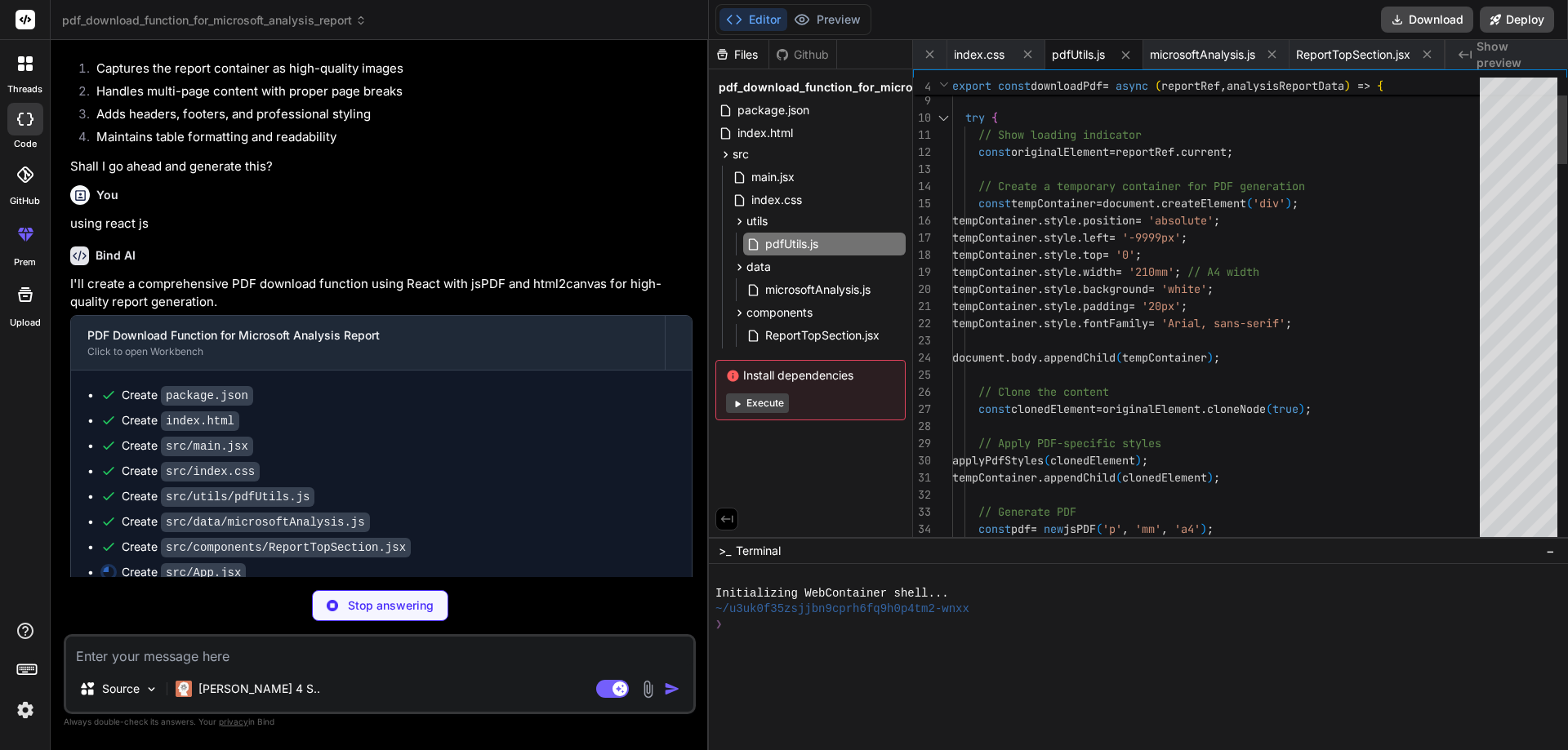
type textarea "x"
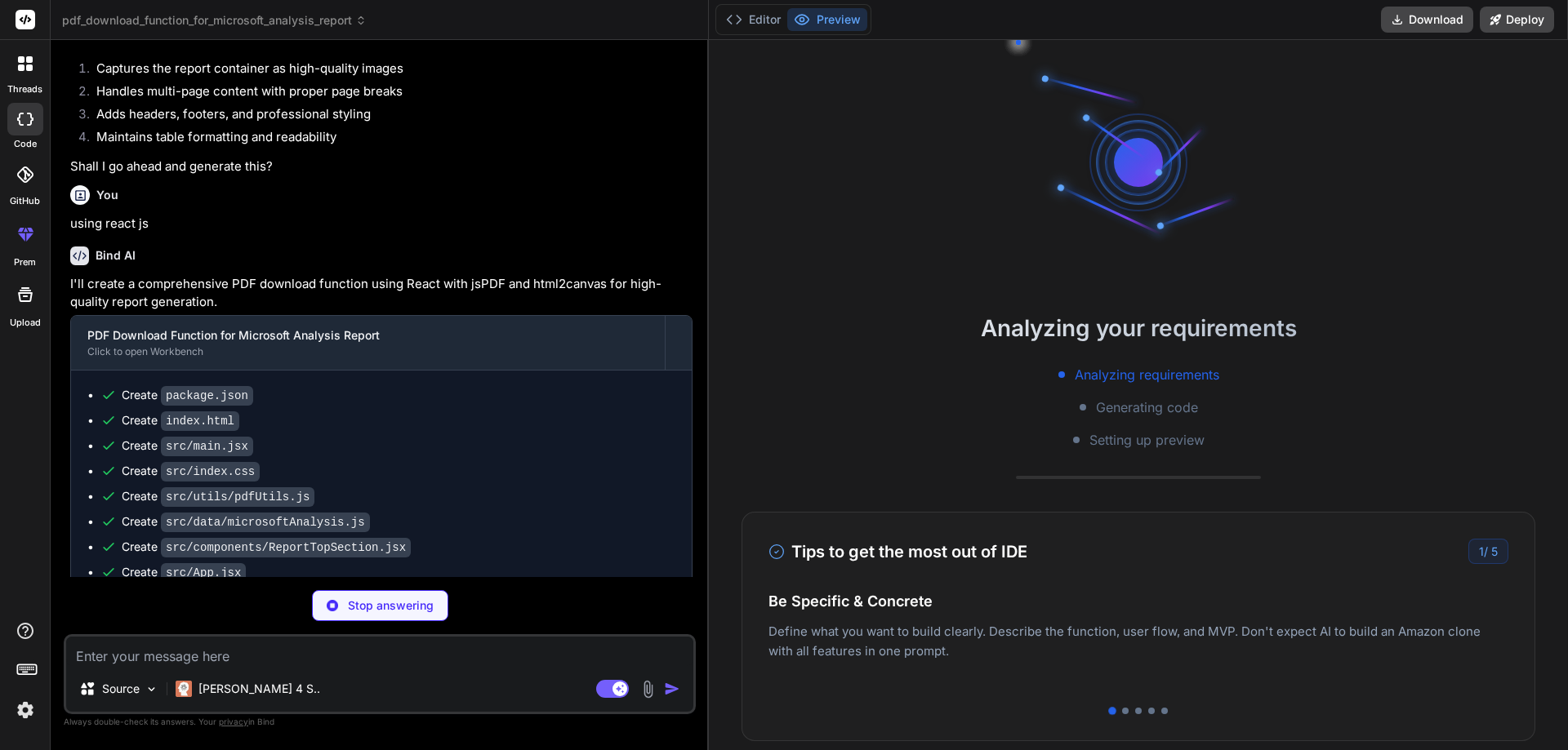
type textarea "x"
click at [757, 24] on button "Editor" at bounding box center [753, 19] width 68 height 23
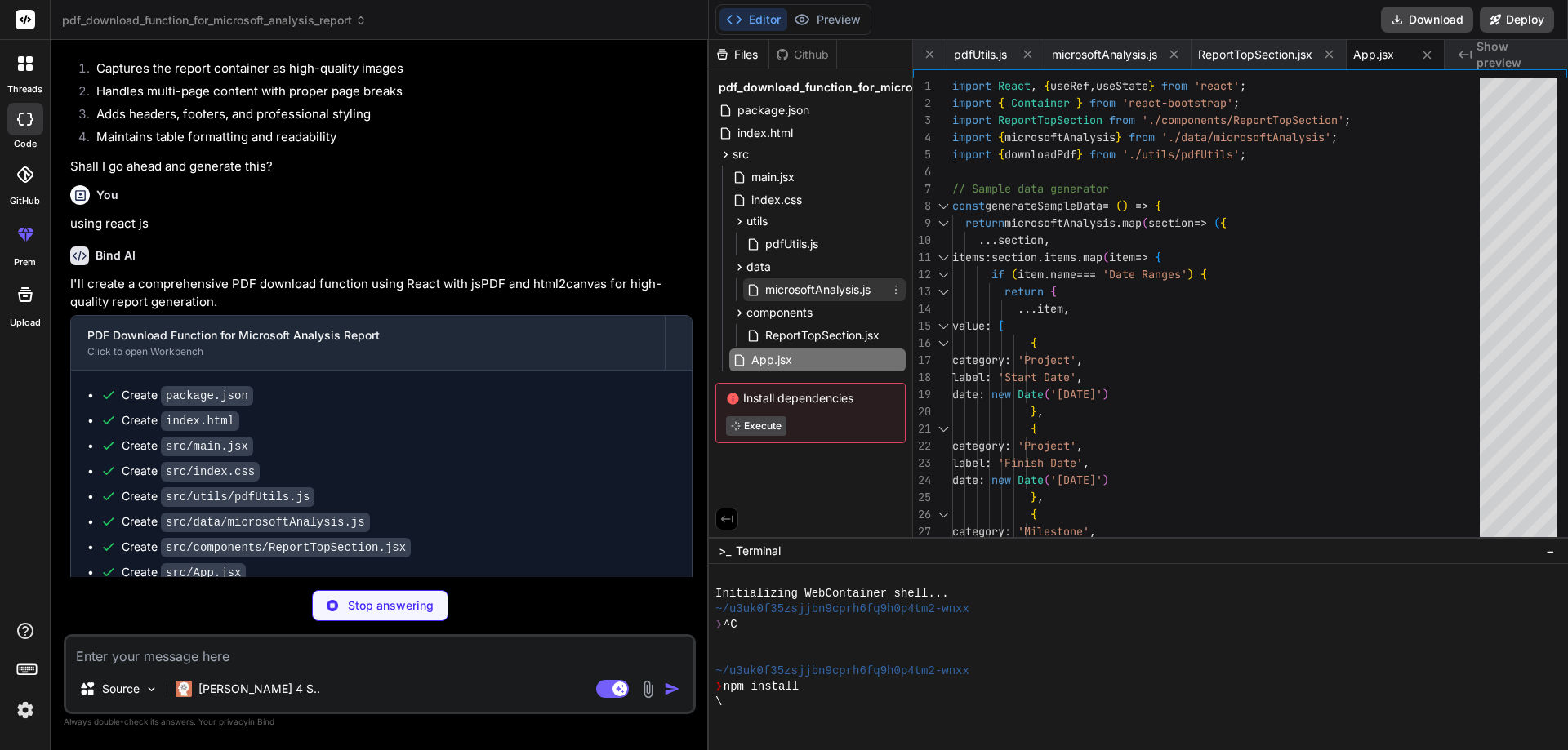
click at [821, 295] on span "microsoftAnalysis.js" at bounding box center [817, 289] width 108 height 19
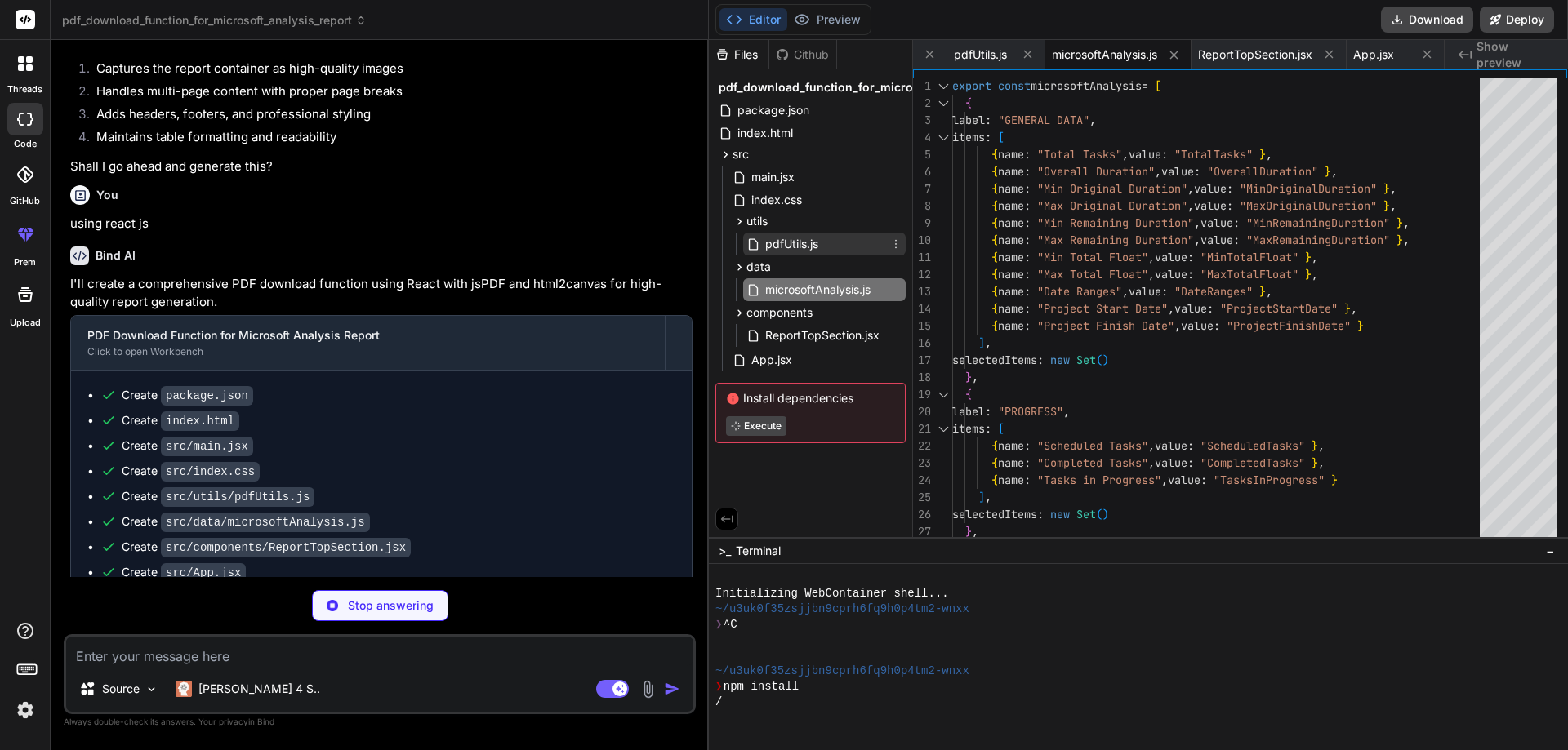
click at [805, 251] on span "pdfUtils.js" at bounding box center [791, 244] width 56 height 19
type textarea "pdf.text(new Date().toLocaleDateString(), pageWidth - margin, pageHeight - 8, {…"
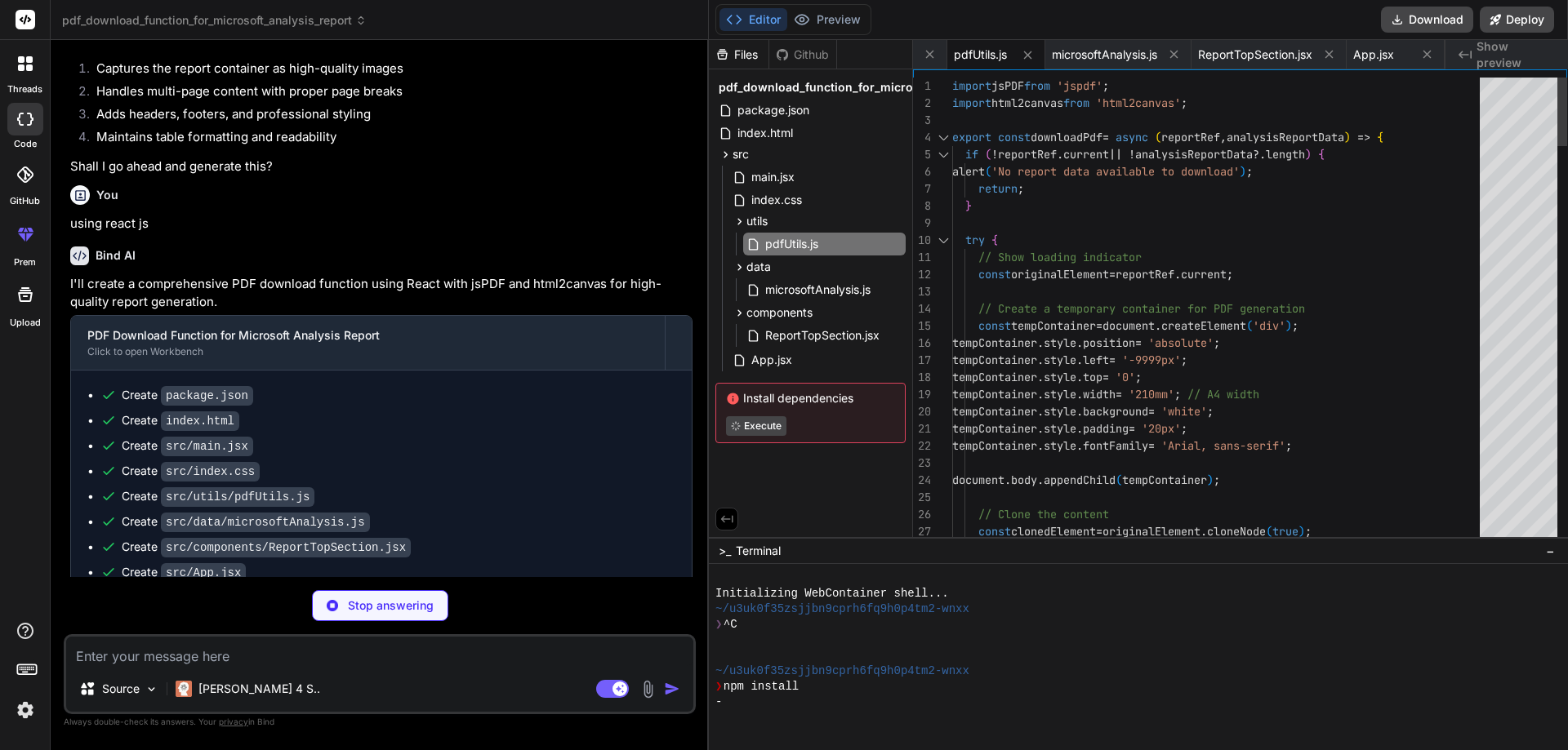
type textarea "x"
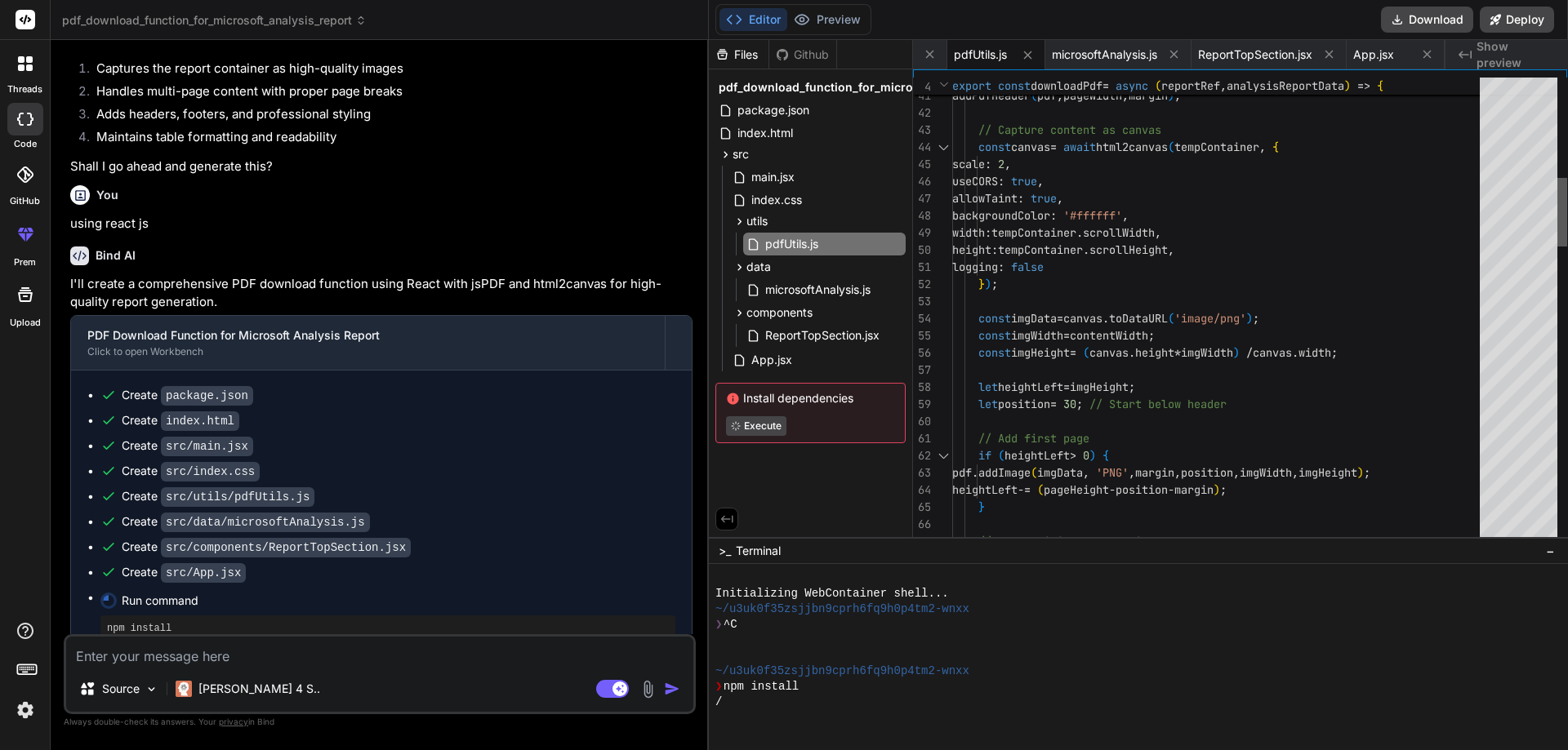
click at [1567, 173] on div at bounding box center [1562, 311] width 10 height 468
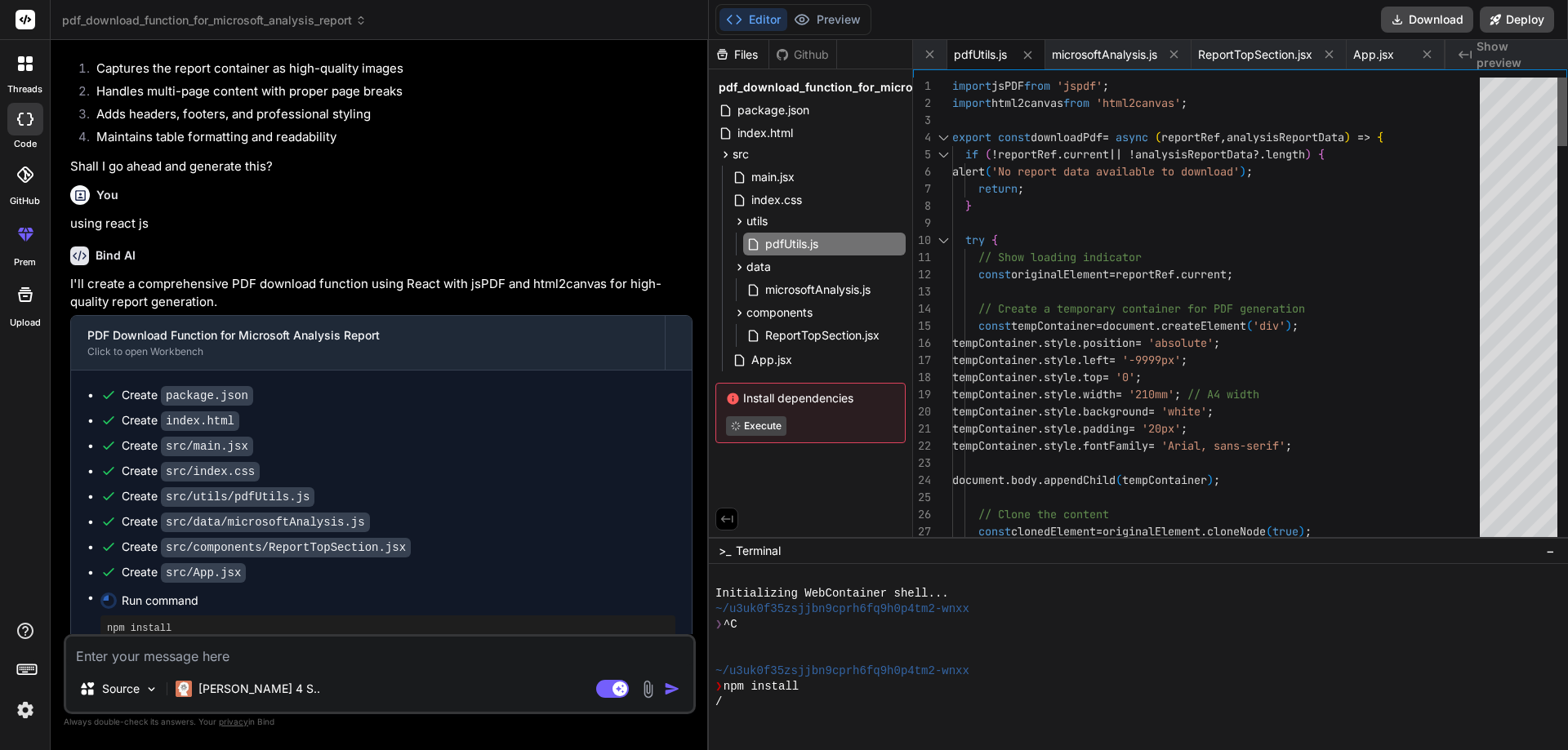
click at [1567, 85] on div at bounding box center [1562, 311] width 10 height 468
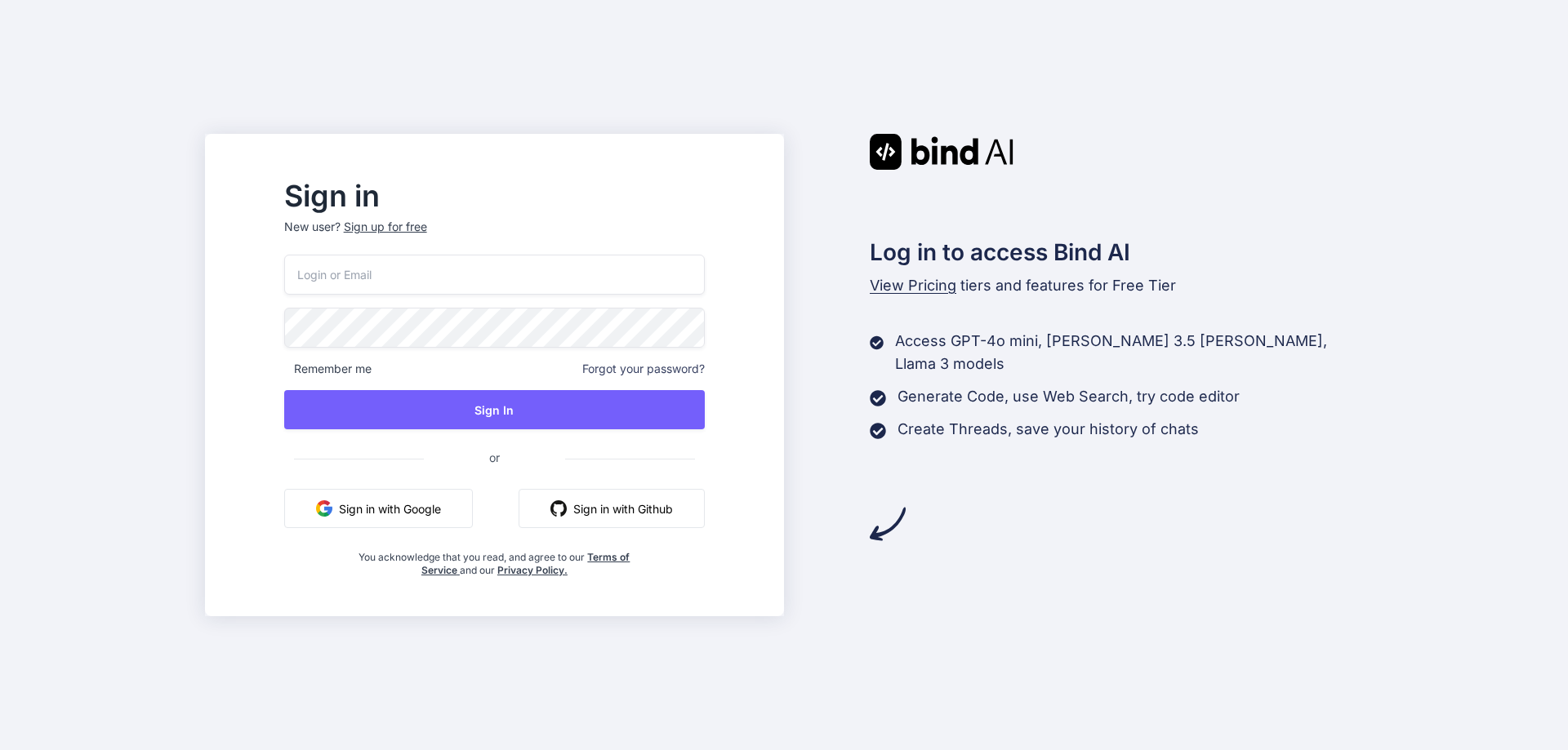
click at [509, 302] on div "Remember me Forgot your password? Sign In or Sign in with Google Sign in with G…" at bounding box center [494, 416] width 420 height 323
click at [502, 288] on input "email" at bounding box center [494, 274] width 420 height 40
click at [483, 284] on input "tadowet211@daxiake.com" at bounding box center [494, 274] width 420 height 40
type input "xatonubu@forexnews.bg"
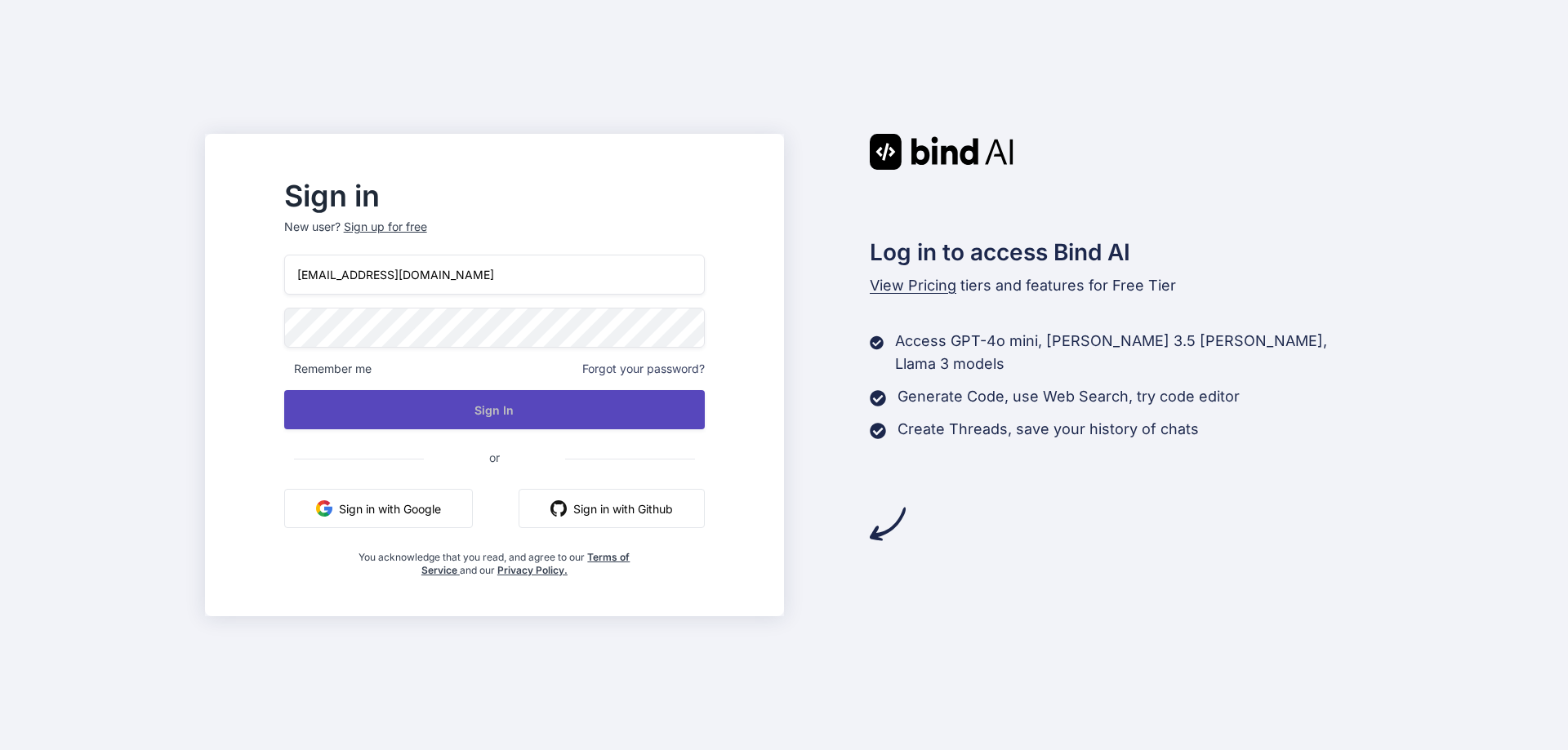
click at [529, 413] on button "Sign In" at bounding box center [494, 410] width 420 height 40
